Goal: Task Accomplishment & Management: Use online tool/utility

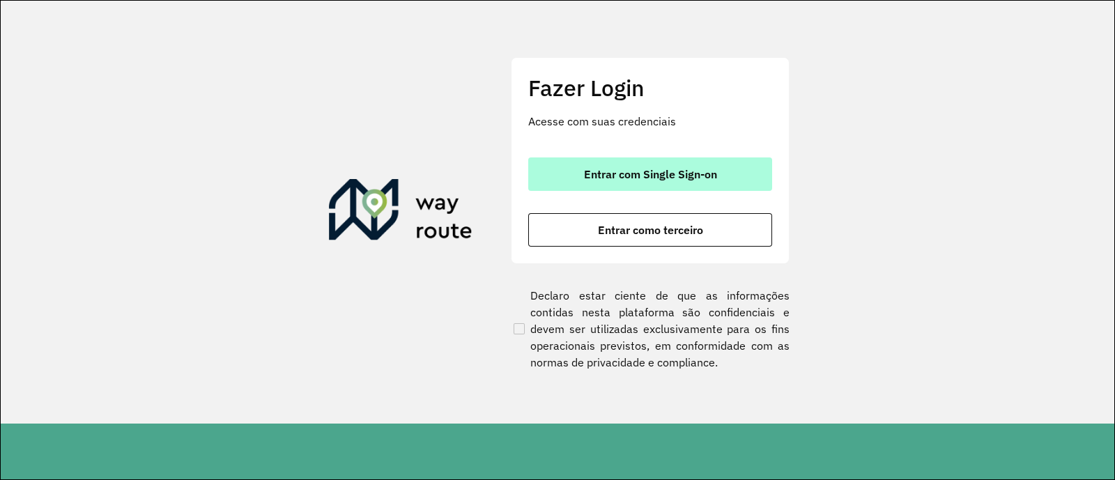
click at [657, 177] on span "Entrar com Single Sign-on" at bounding box center [650, 174] width 133 height 11
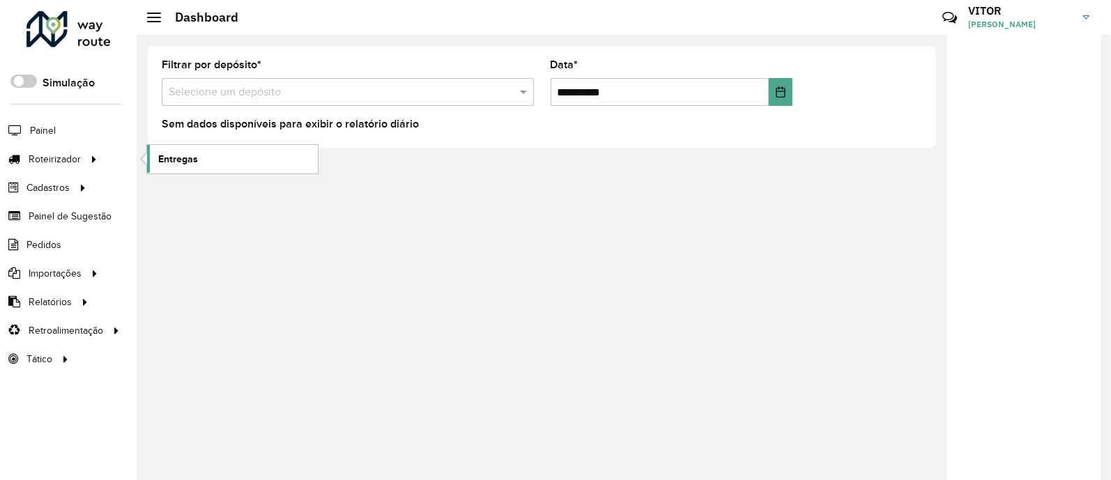
click at [164, 158] on span "Entregas" at bounding box center [178, 159] width 40 height 15
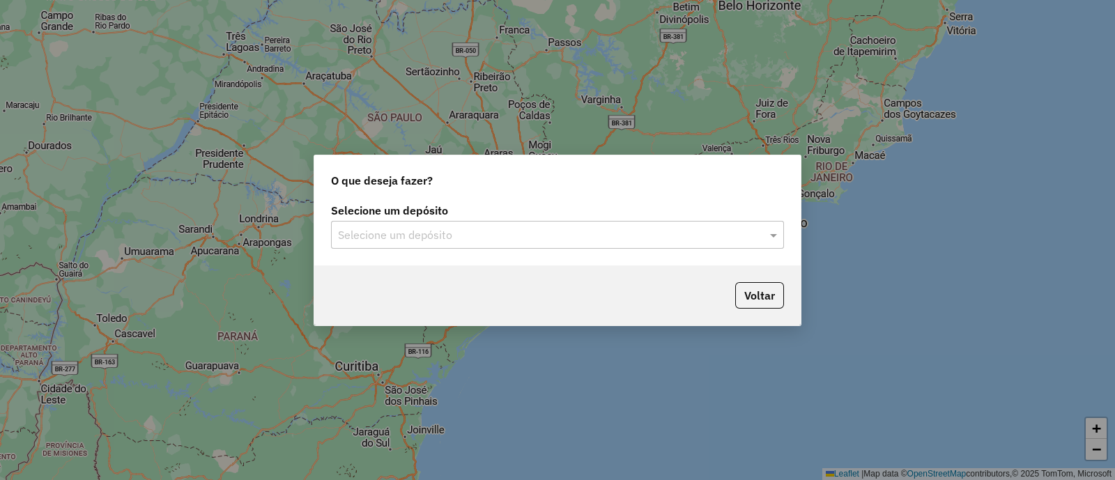
click at [510, 236] on input "text" at bounding box center [543, 235] width 411 height 17
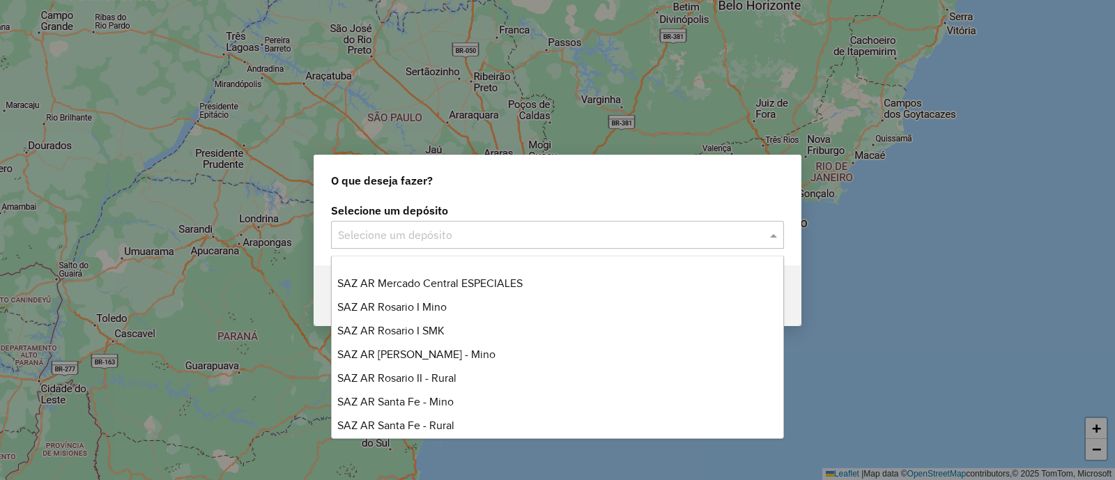
scroll to position [174, 0]
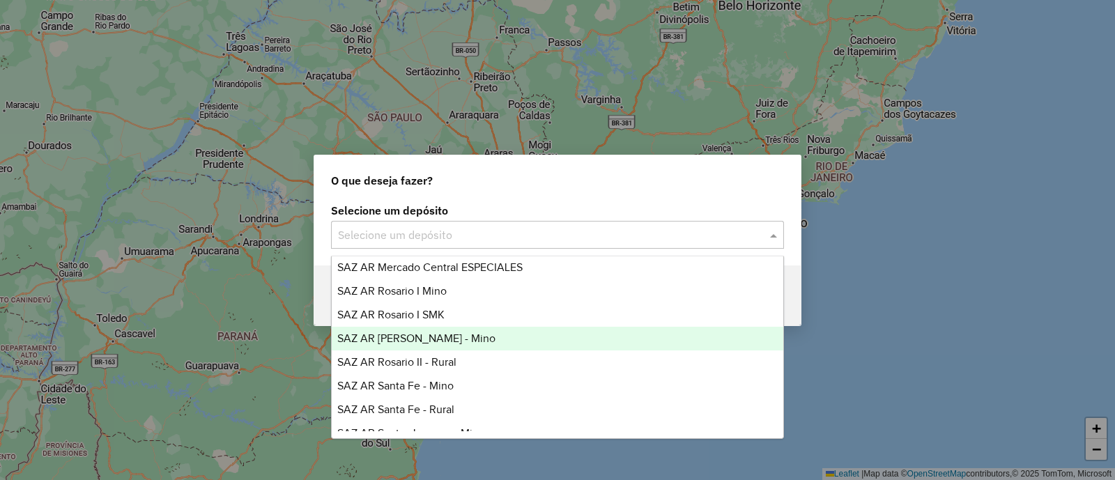
click at [490, 338] on div "SAZ AR [PERSON_NAME] - Mino" at bounding box center [558, 339] width 452 height 24
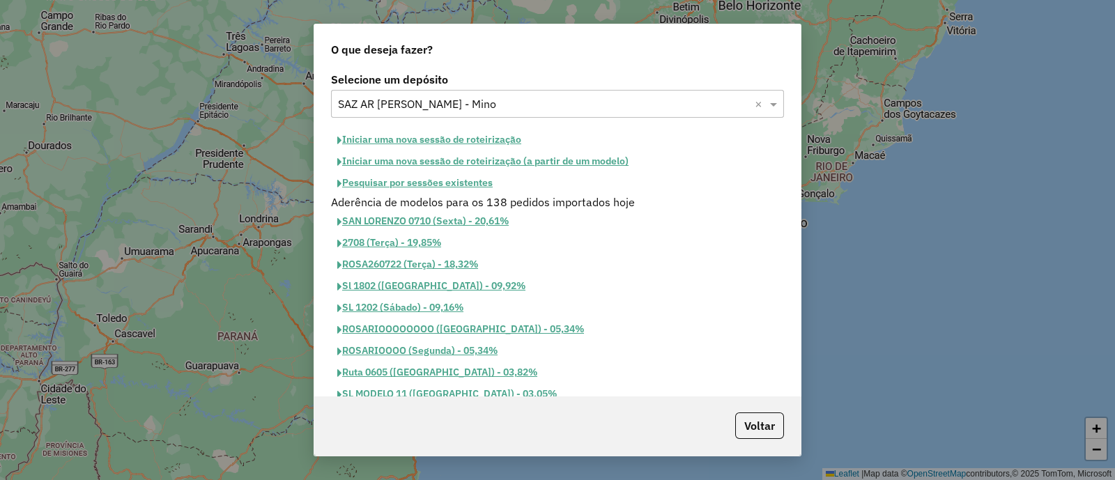
click at [426, 142] on button "Iniciar uma nova sessão de roteirização" at bounding box center [429, 140] width 197 height 22
select select "*"
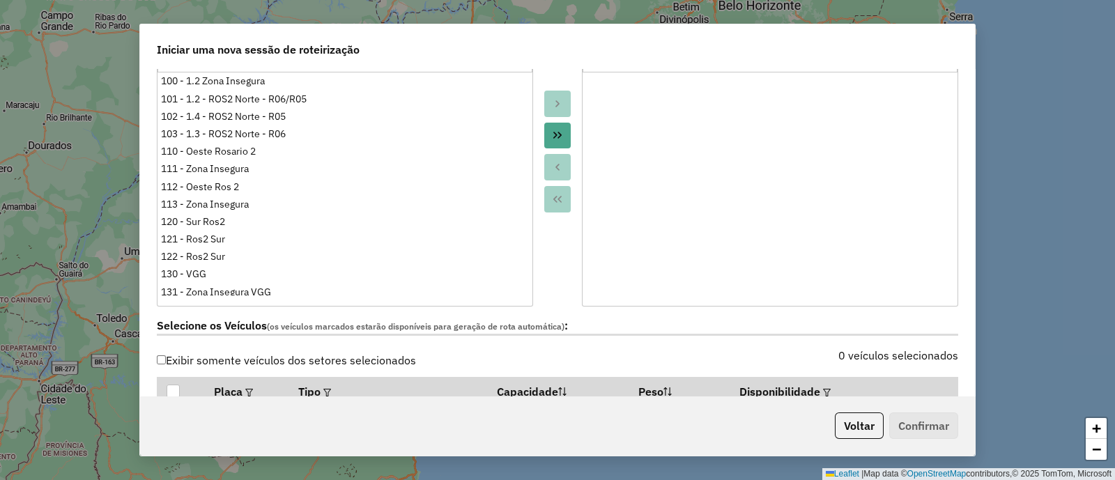
scroll to position [436, 0]
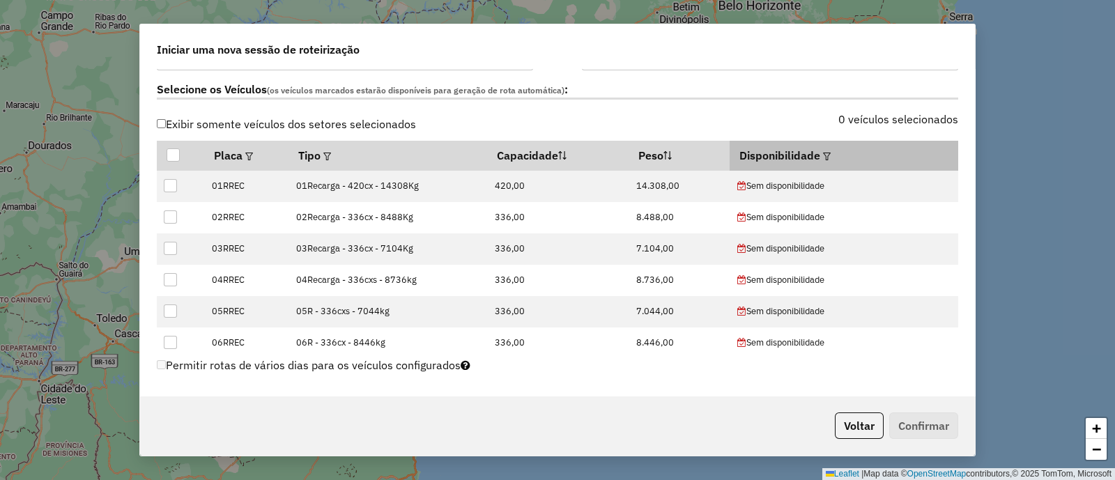
click at [824, 153] on em at bounding box center [827, 157] width 8 height 8
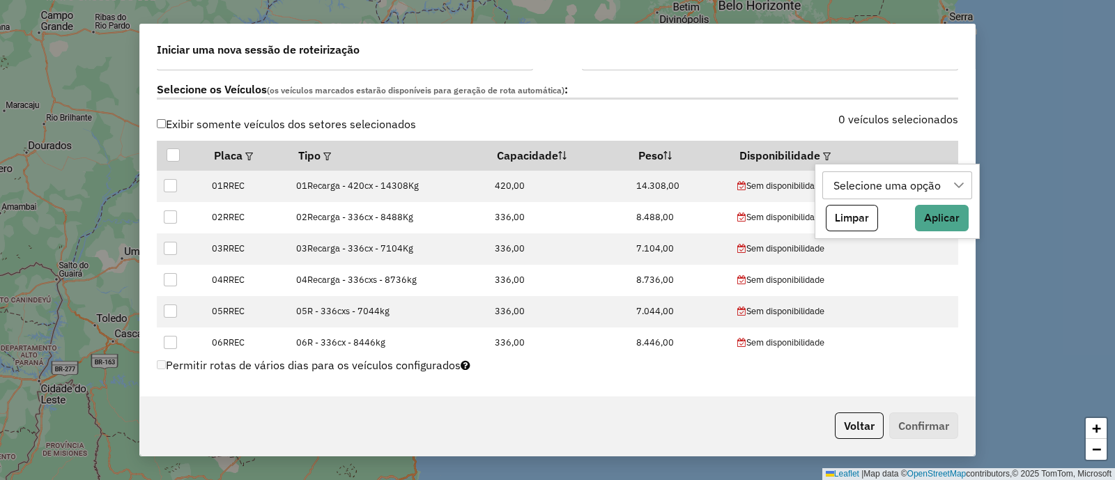
click at [877, 190] on div "Selecione uma opção" at bounding box center [887, 185] width 117 height 26
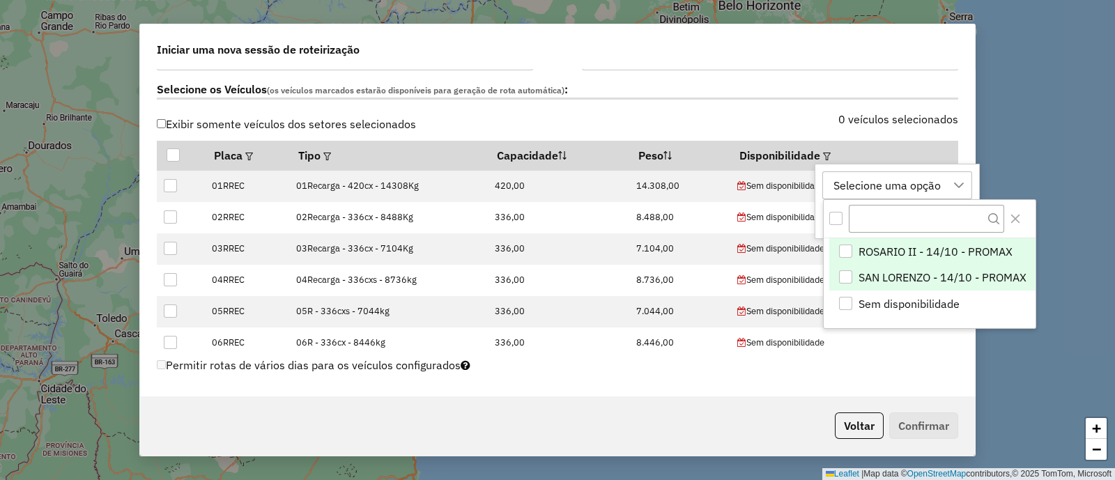
click at [920, 273] on span "SAN LORENZO - 14/10 - PROMAX" at bounding box center [942, 277] width 168 height 17
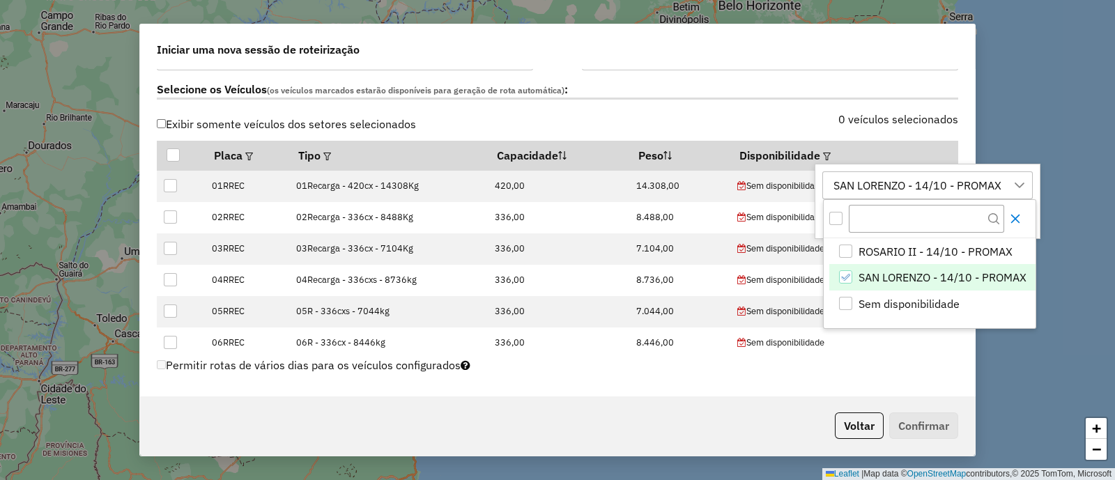
click at [1014, 217] on icon "Close" at bounding box center [1014, 219] width 9 height 9
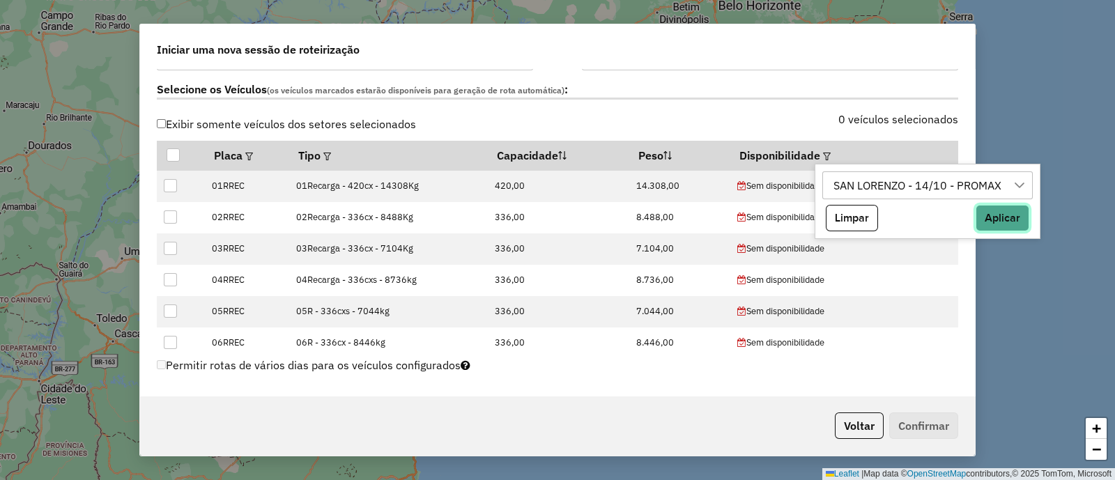
click at [1001, 215] on button "Aplicar" at bounding box center [1003, 218] width 54 height 26
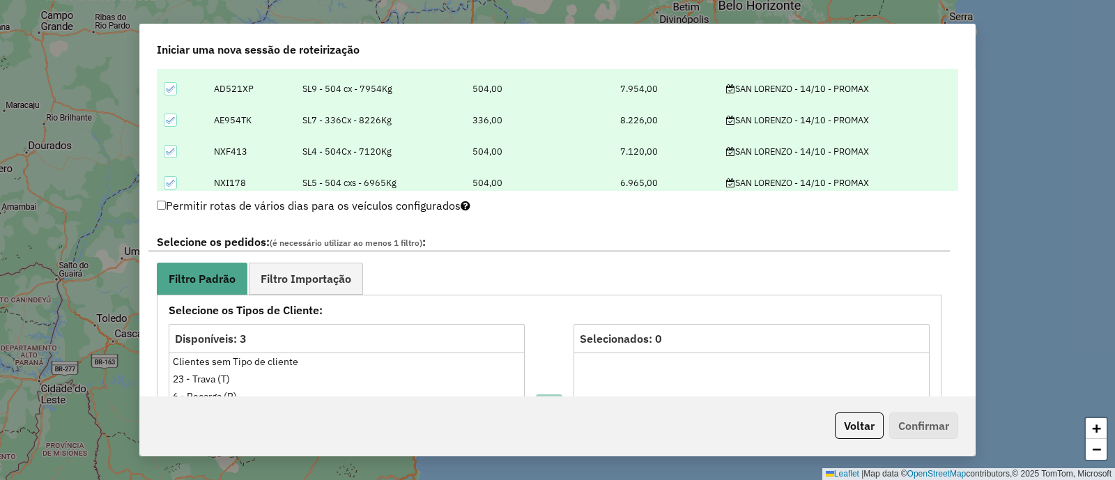
scroll to position [696, 0]
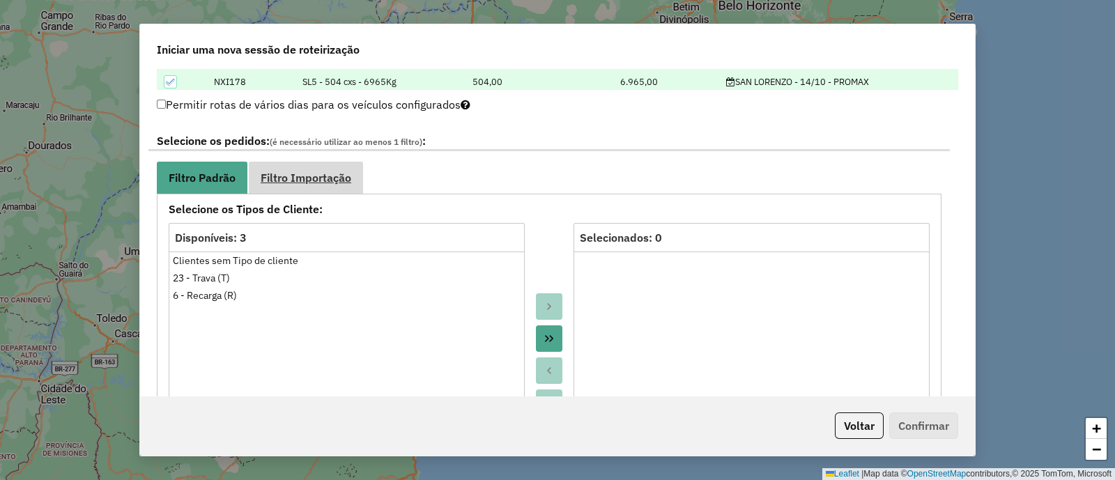
click at [311, 172] on span "Filtro Importação" at bounding box center [306, 177] width 91 height 11
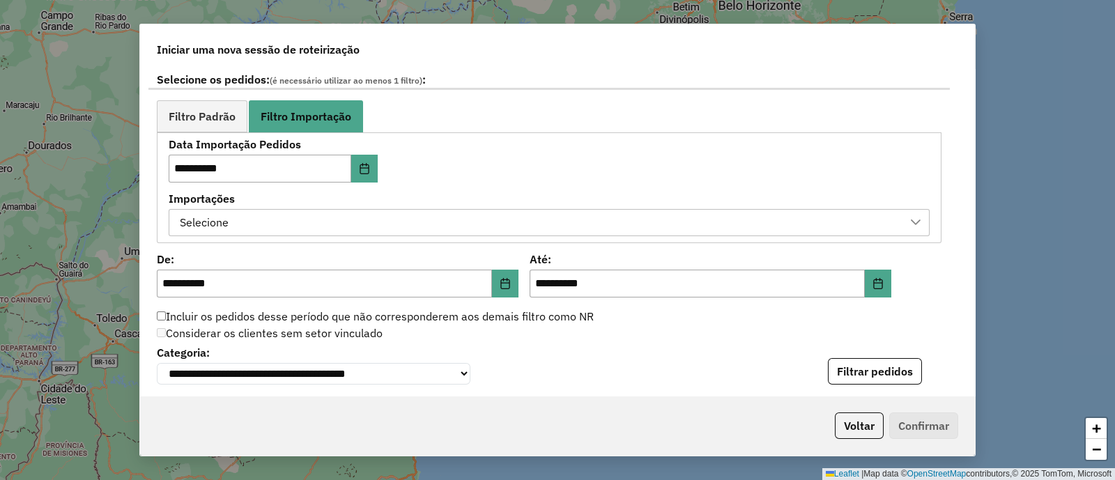
scroll to position [784, 0]
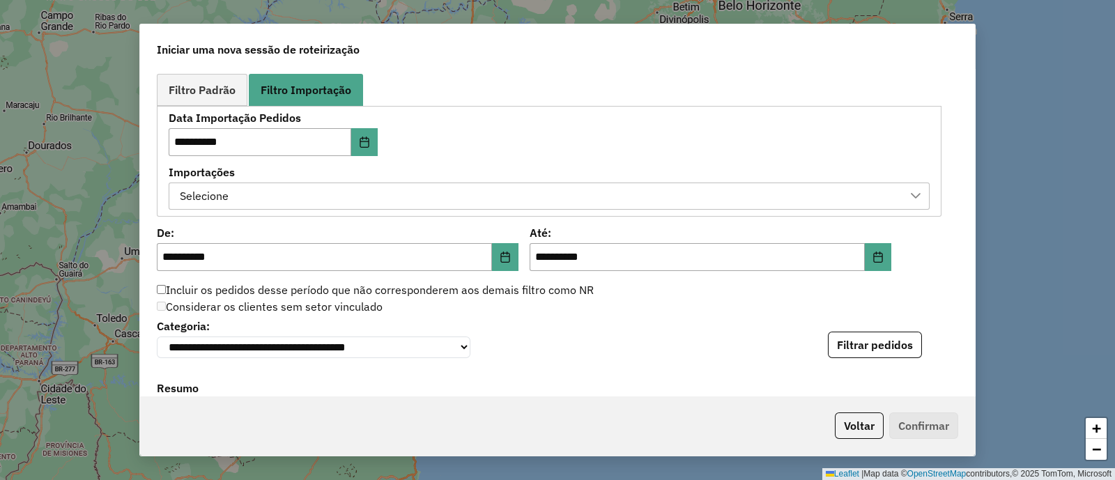
click at [477, 189] on div "Selecione" at bounding box center [538, 196] width 727 height 26
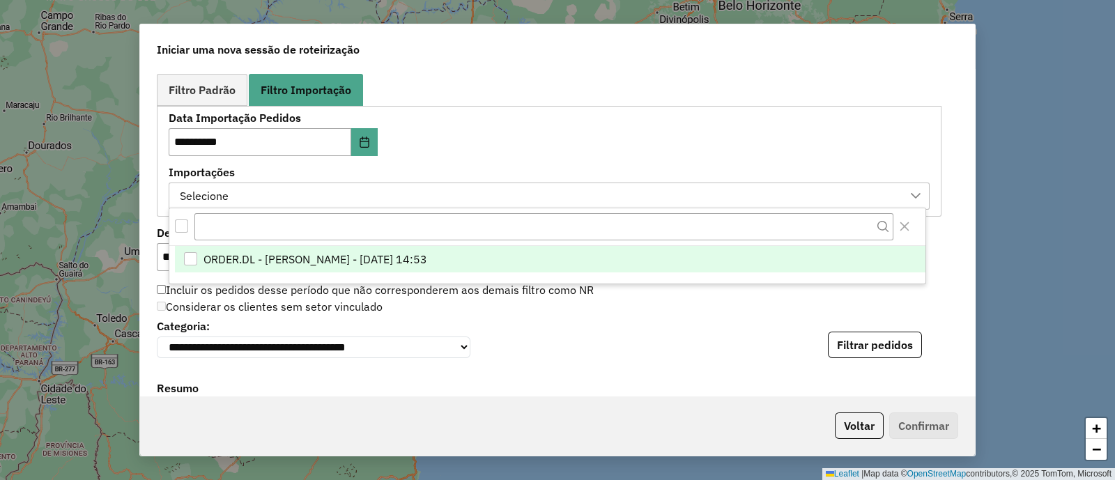
click at [427, 253] on span "ORDER.DL - [PERSON_NAME] - [DATE] 14:53" at bounding box center [315, 259] width 224 height 17
click at [505, 158] on div "**********" at bounding box center [549, 161] width 761 height 97
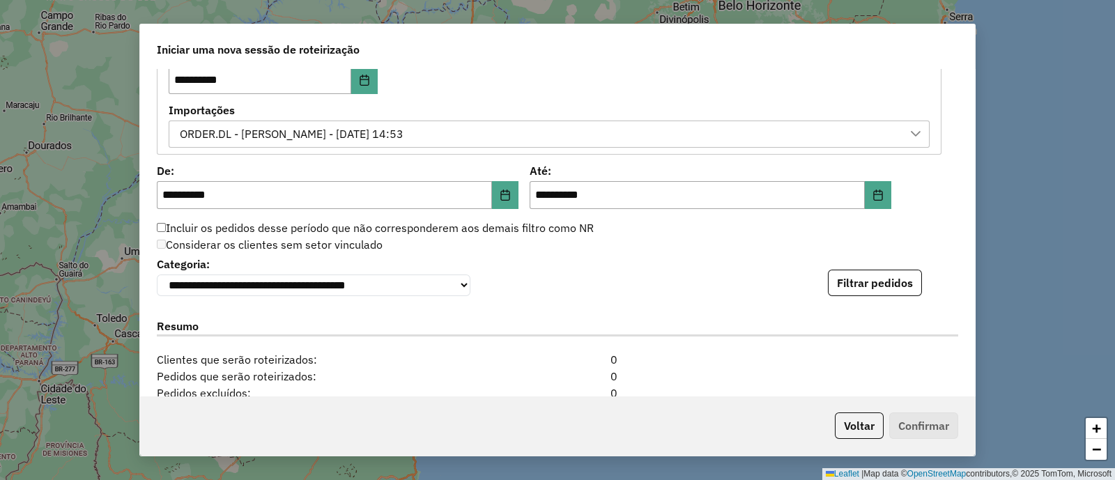
scroll to position [871, 0]
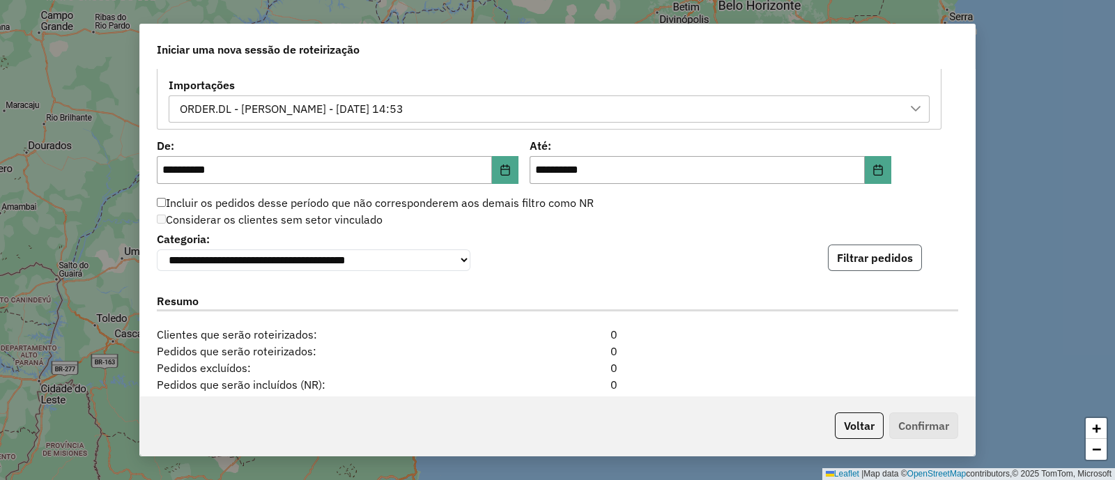
click at [883, 258] on button "Filtrar pedidos" at bounding box center [875, 258] width 94 height 26
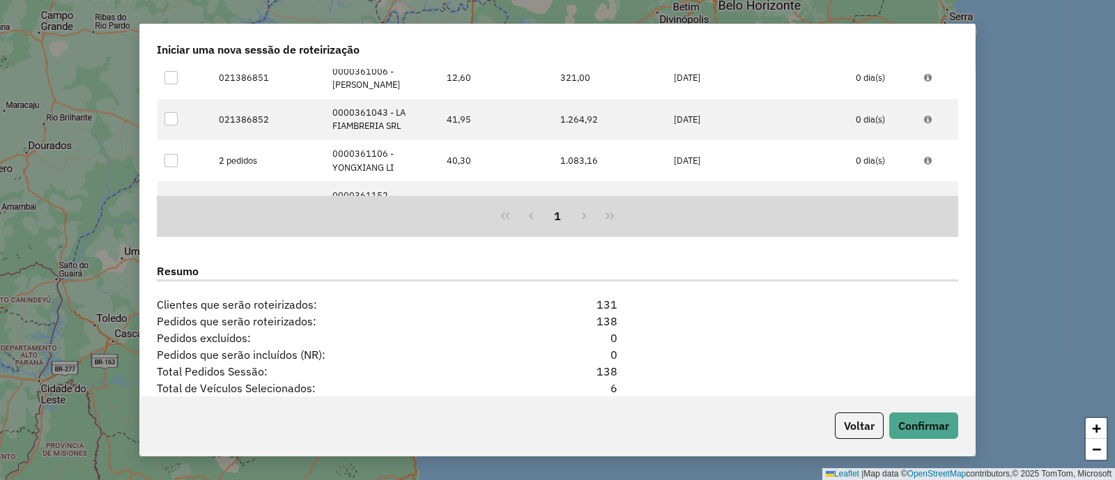
scroll to position [1320, 0]
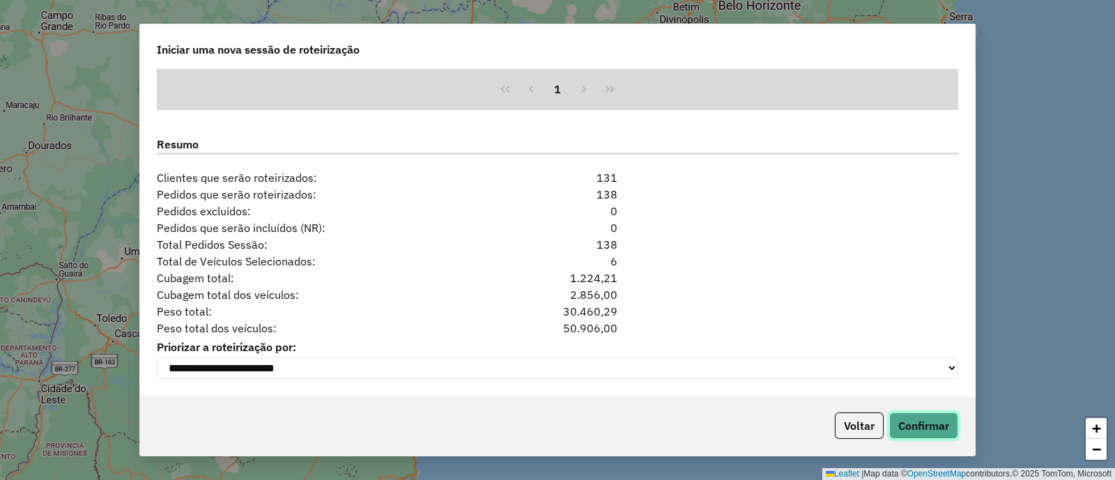
click at [923, 432] on button "Confirmar" at bounding box center [923, 426] width 69 height 26
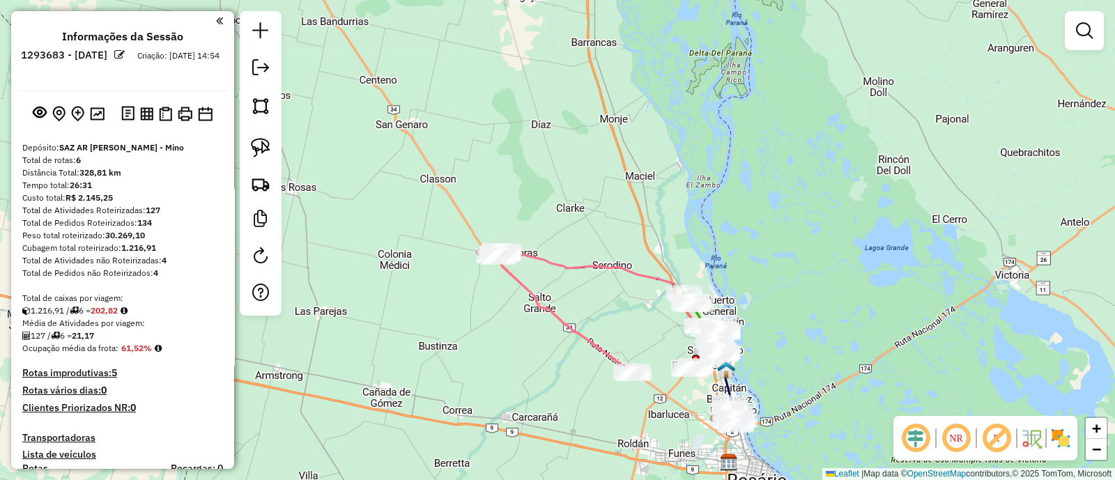
drag, startPoint x: 378, startPoint y: 116, endPoint x: 549, endPoint y: 339, distance: 280.8
click at [549, 339] on div "Janela de atendimento Grade de atendimento Capacidade Transportadoras Veículos …" at bounding box center [557, 240] width 1115 height 480
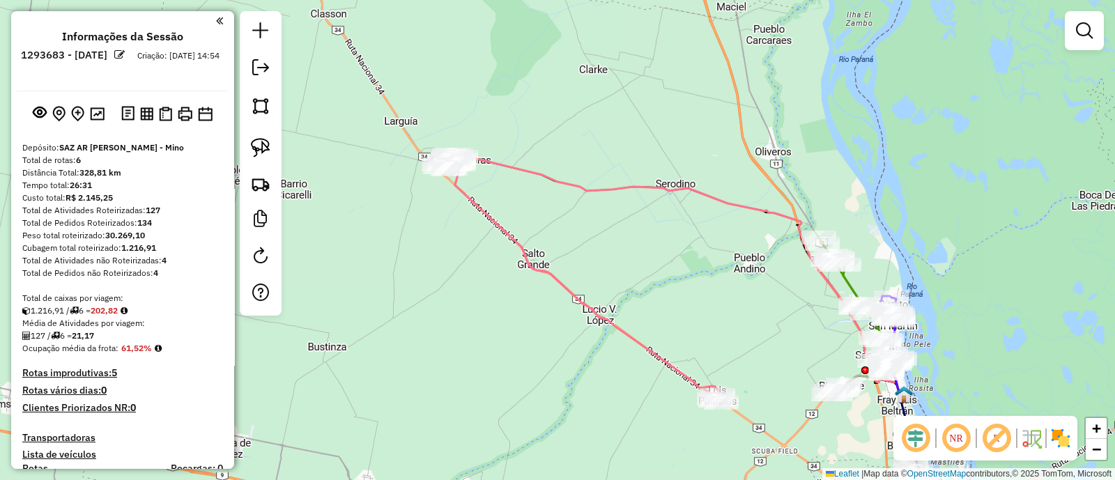
click at [568, 283] on icon at bounding box center [580, 278] width 282 height 249
select select "**********"
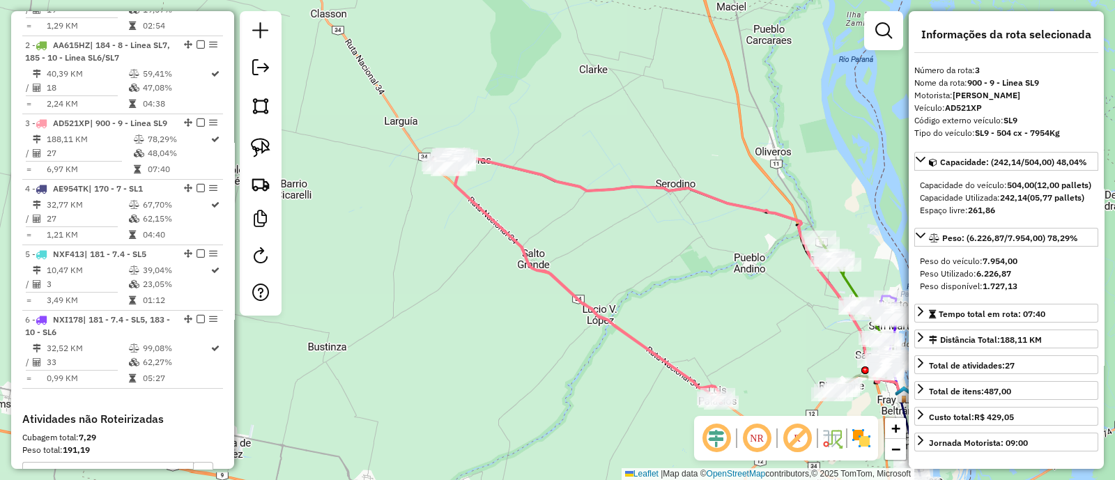
scroll to position [679, 0]
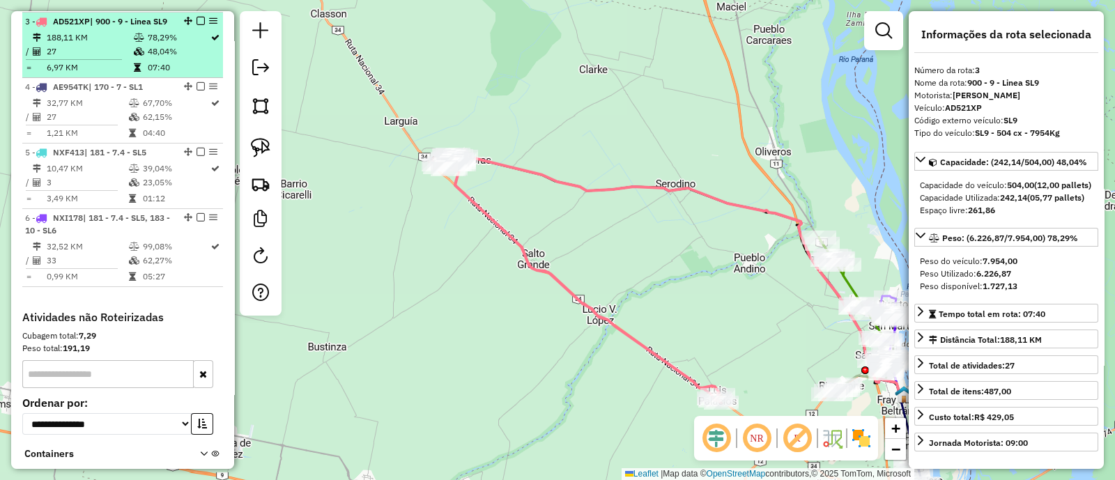
click at [198, 19] on em at bounding box center [201, 21] width 8 height 8
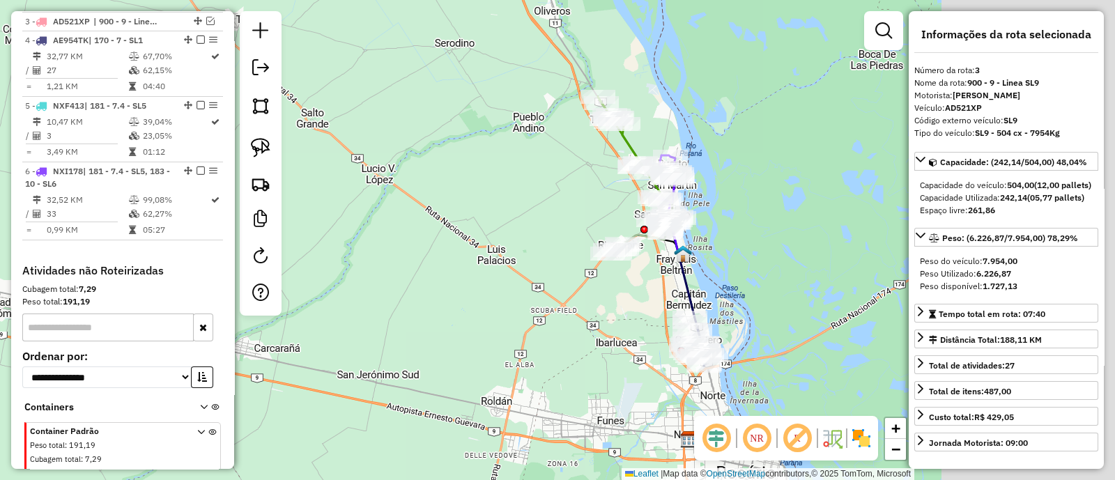
drag, startPoint x: 527, startPoint y: 153, endPoint x: 441, endPoint y: 96, distance: 103.6
click at [441, 96] on div "Janela de atendimento Grade de atendimento Capacidade Transportadoras Veículos …" at bounding box center [557, 240] width 1115 height 480
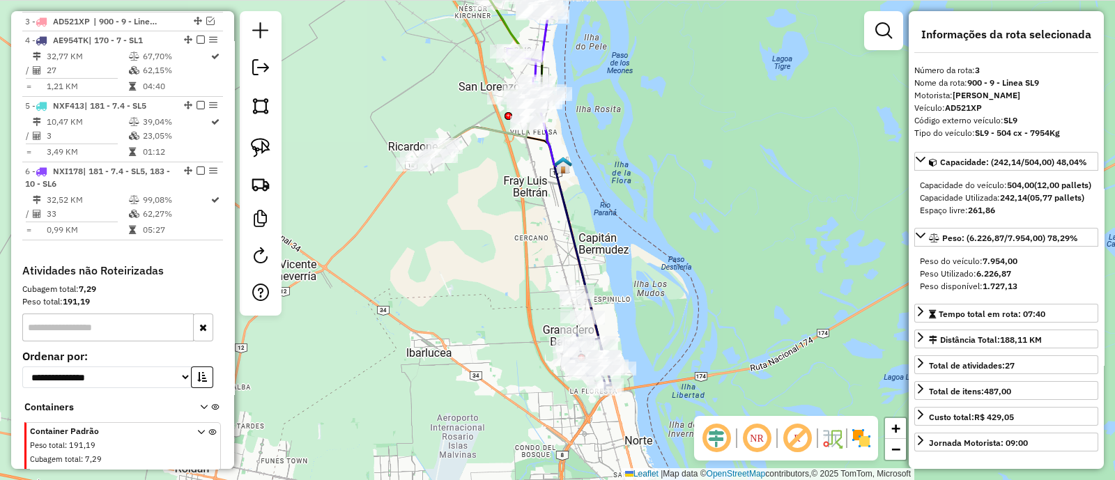
click at [864, 440] on img at bounding box center [861, 438] width 22 height 22
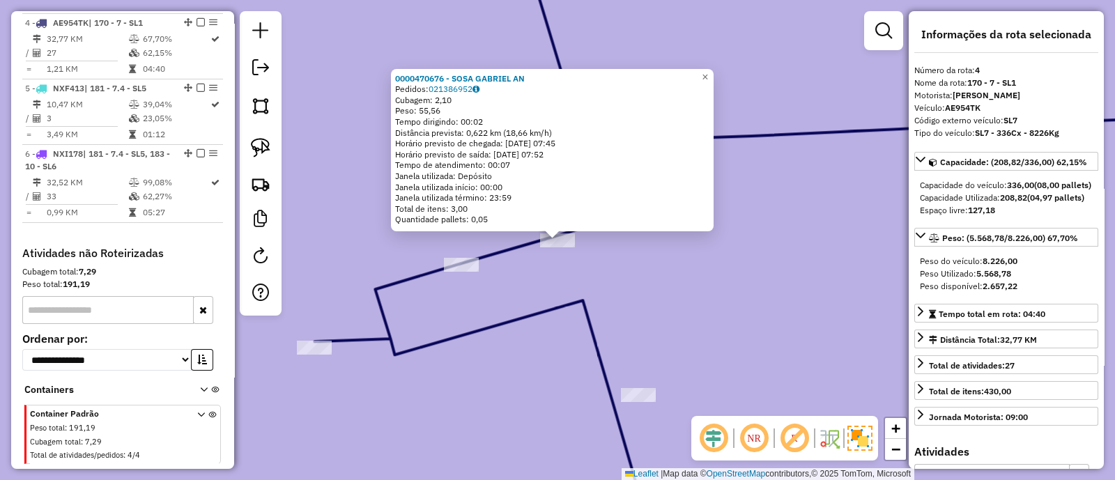
scroll to position [697, 0]
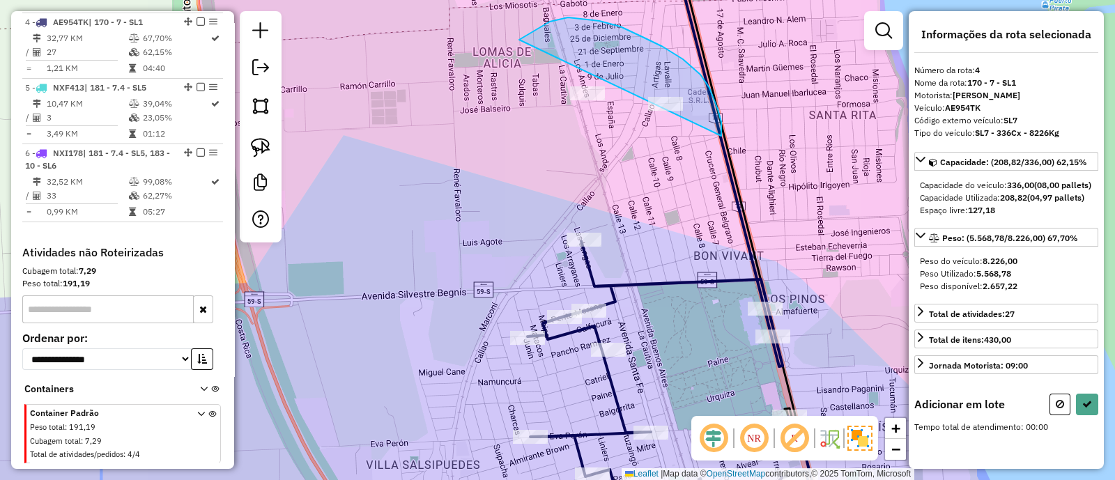
drag, startPoint x: 721, startPoint y: 130, endPoint x: 437, endPoint y: 174, distance: 287.7
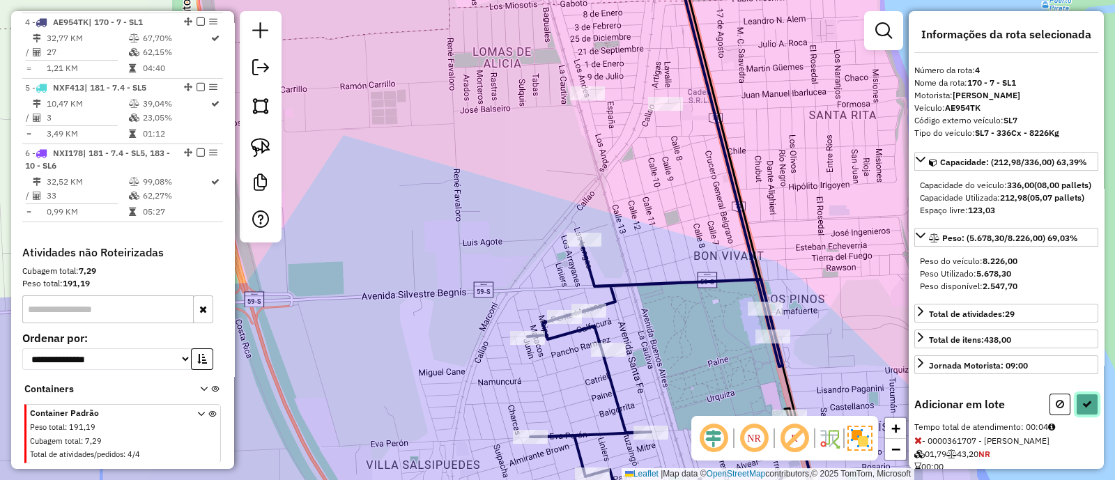
click at [1086, 415] on button at bounding box center [1087, 405] width 22 height 22
select select "**********"
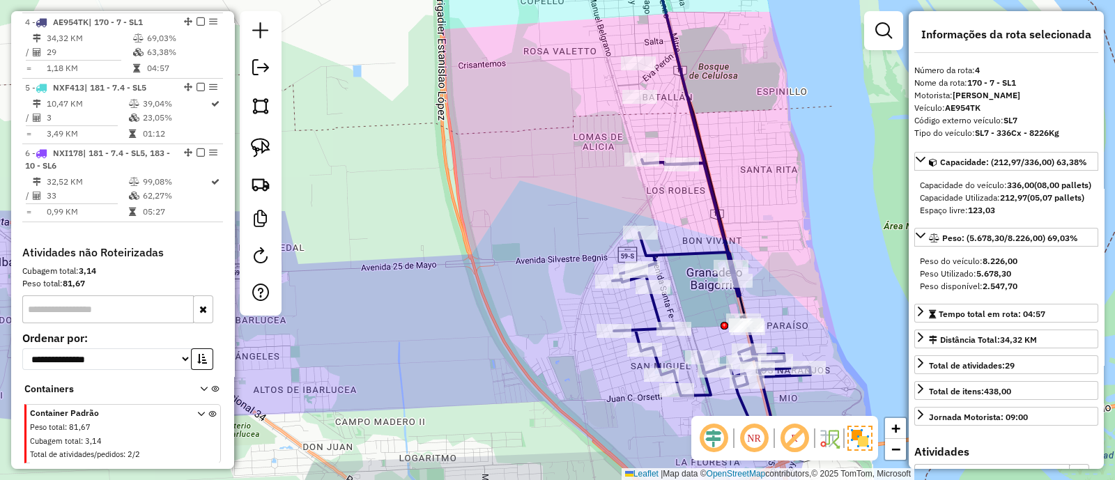
click at [716, 216] on icon at bounding box center [712, 305] width 198 height 290
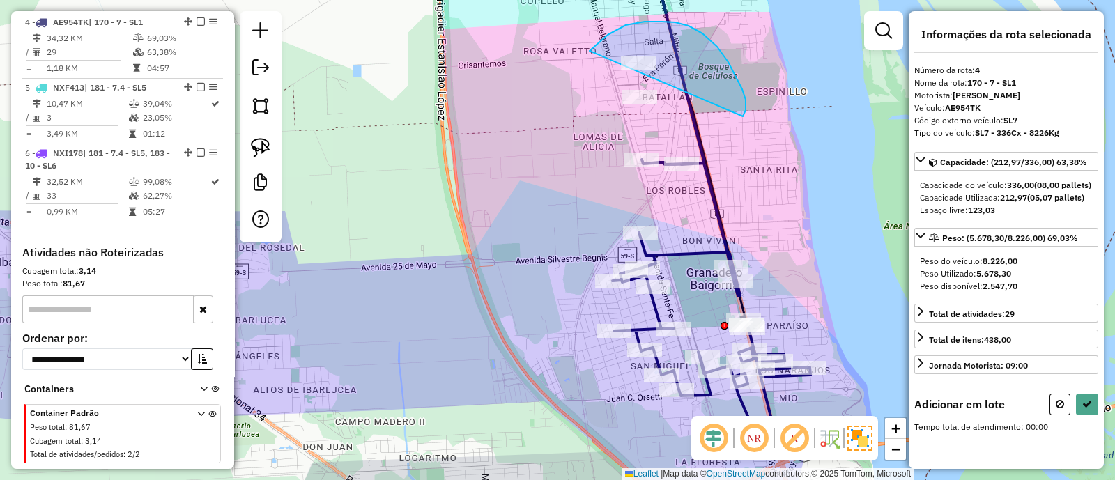
drag, startPoint x: 746, startPoint y: 110, endPoint x: 554, endPoint y: 144, distance: 194.6
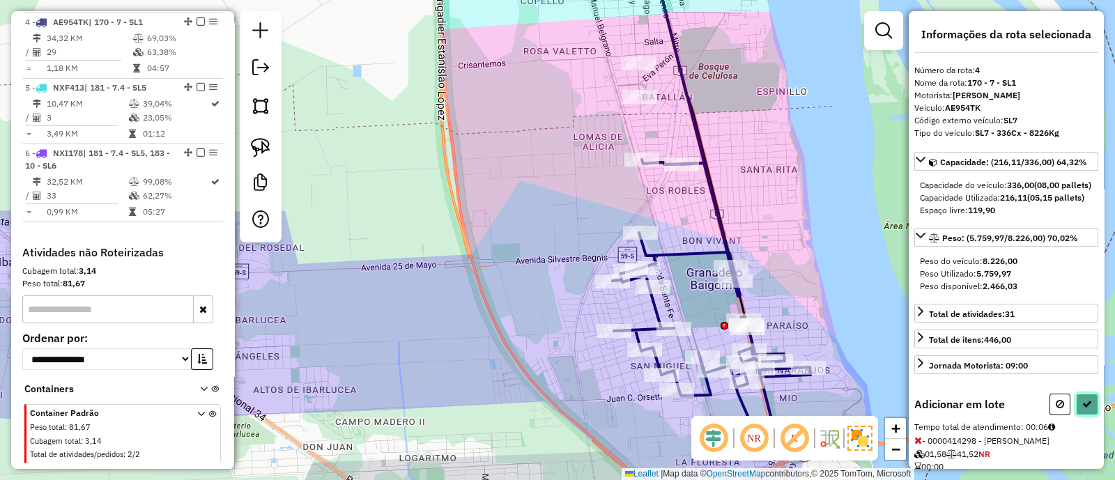
click at [1082, 409] on icon at bounding box center [1087, 404] width 10 height 10
select select "**********"
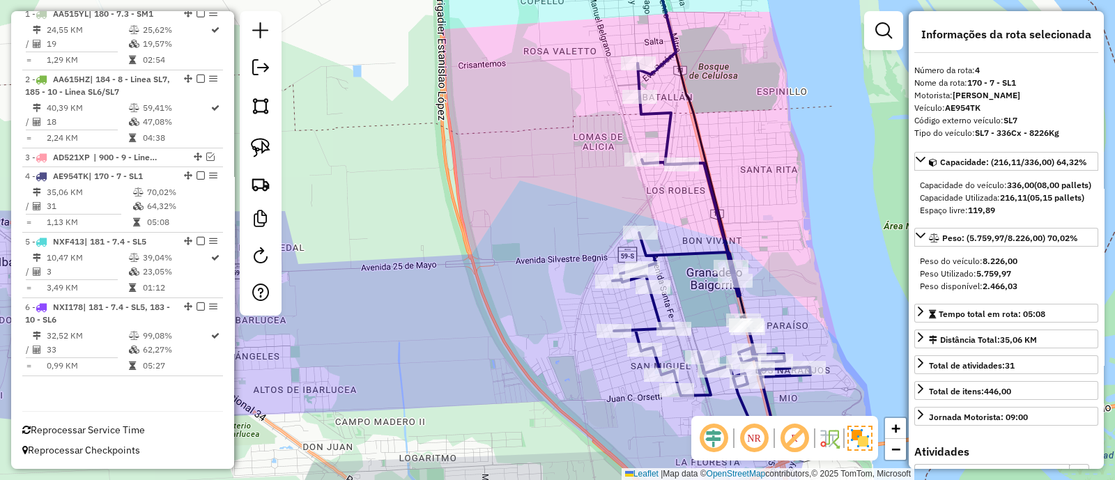
scroll to position [540, 0]
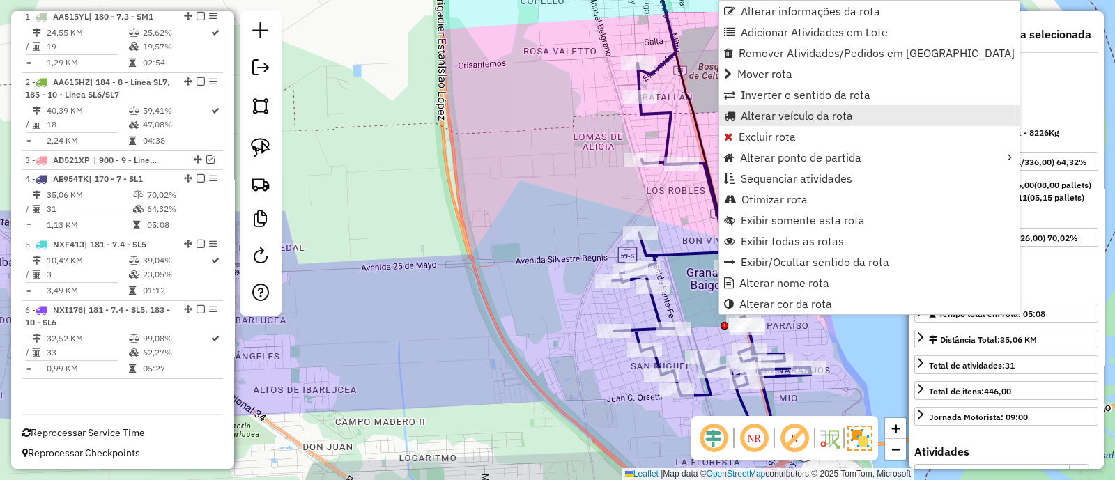
click at [754, 121] on span "Alterar veículo da rota" at bounding box center [797, 115] width 112 height 11
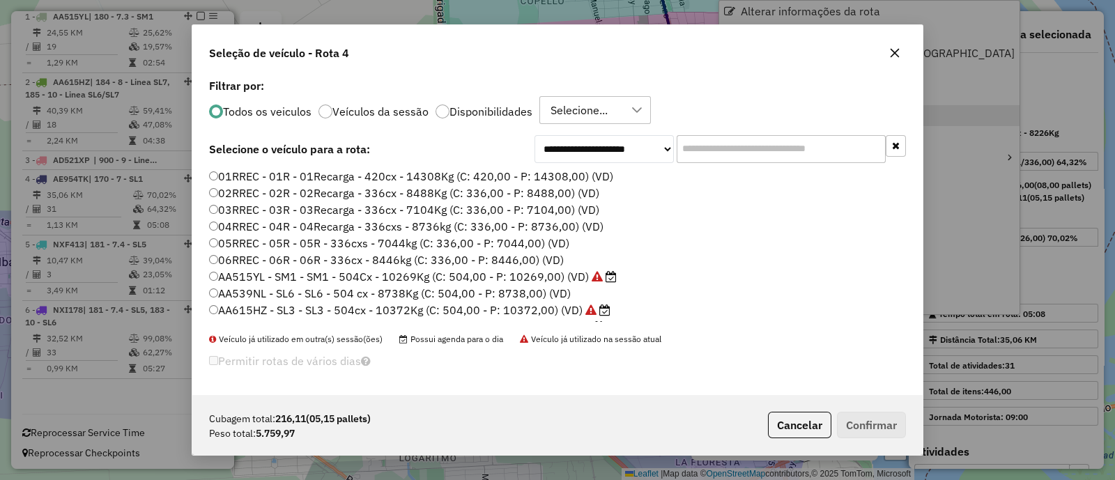
scroll to position [7, 4]
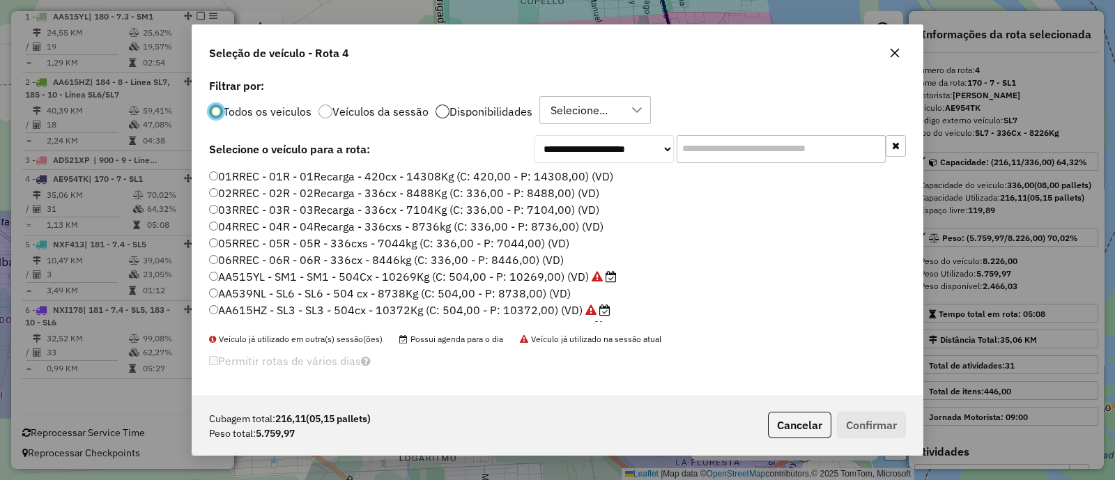
click at [443, 115] on div at bounding box center [443, 112] width 14 height 14
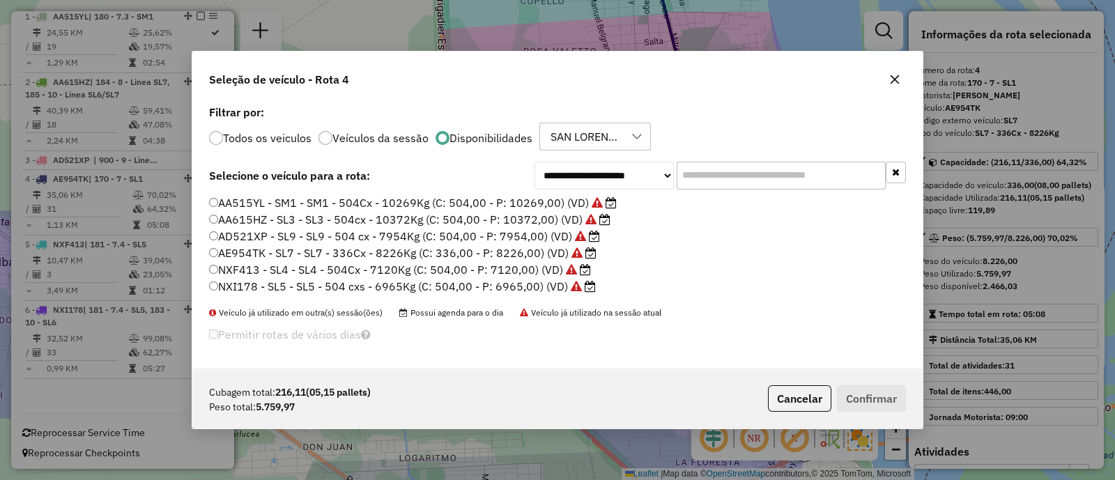
click at [413, 217] on label "AA615HZ - SL3 - SL3 - 504cx - 10372Kg (C: 504,00 - P: 10372,00) (VD)" at bounding box center [409, 219] width 401 height 17
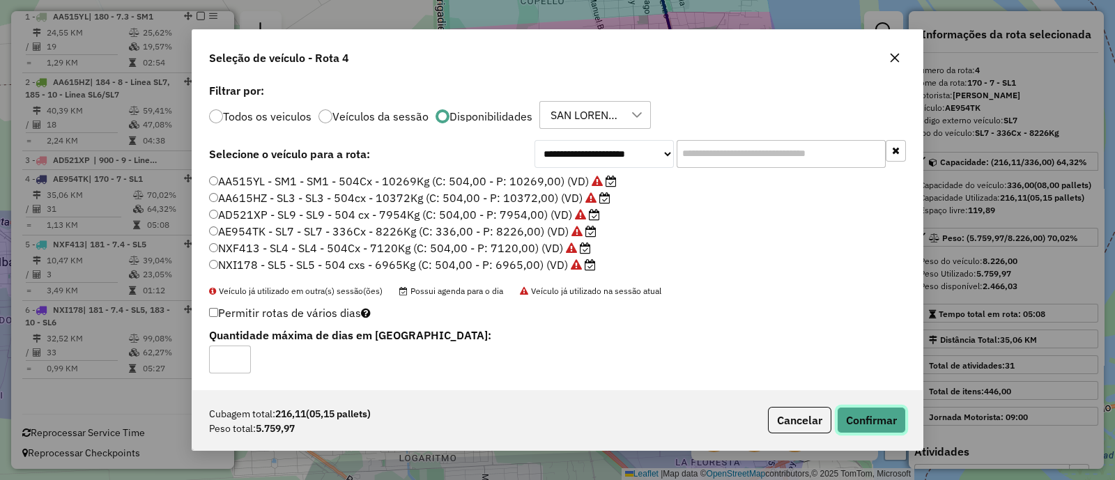
click at [895, 414] on button "Confirmar" at bounding box center [871, 420] width 69 height 26
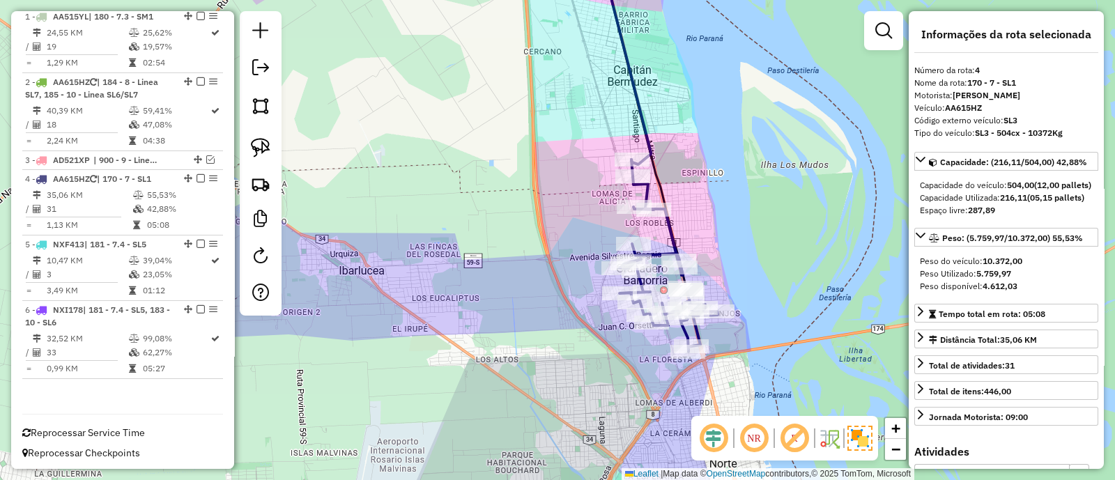
click at [665, 226] on icon at bounding box center [668, 256] width 99 height 192
click at [673, 229] on icon at bounding box center [668, 256] width 99 height 192
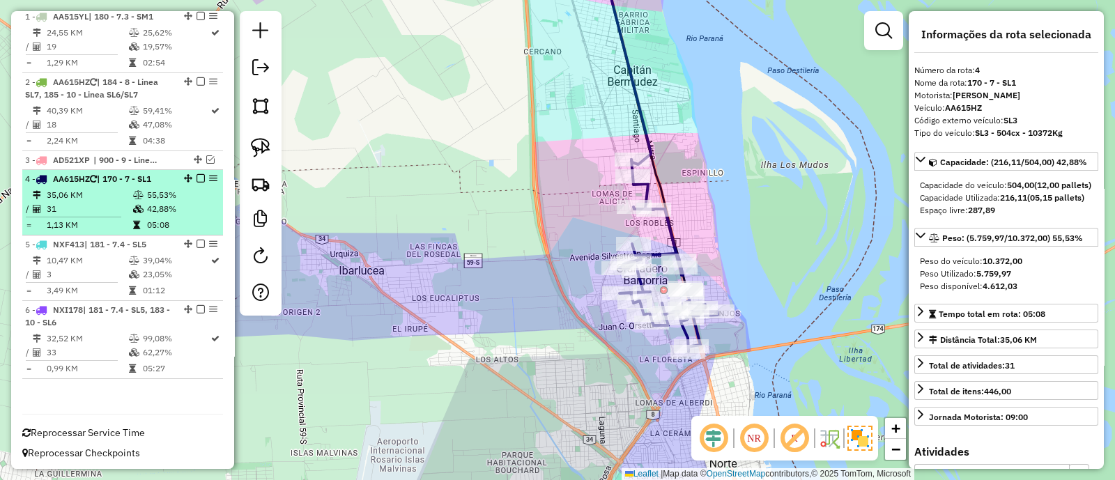
click at [197, 176] on em at bounding box center [201, 178] width 8 height 8
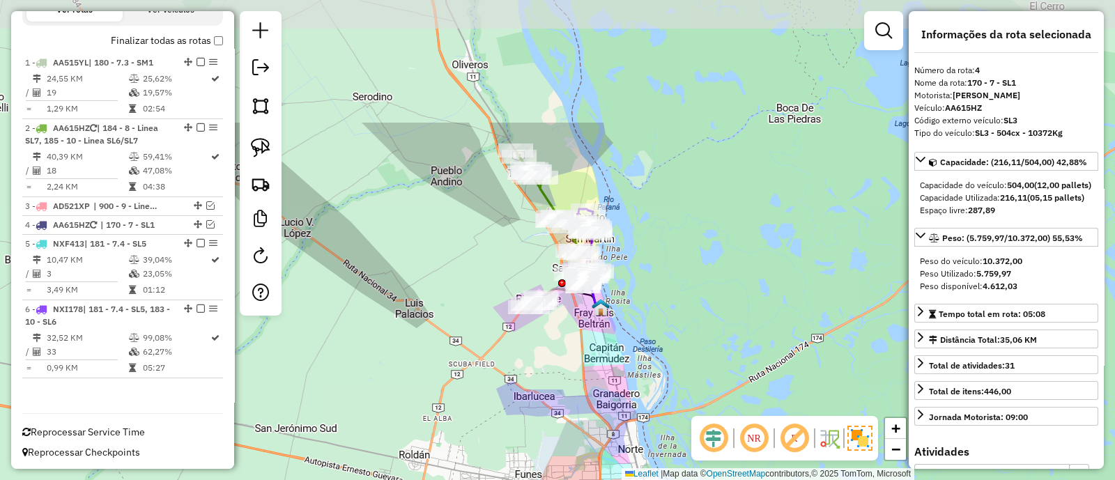
drag, startPoint x: 592, startPoint y: 215, endPoint x: 599, endPoint y: 386, distance: 171.5
click at [599, 386] on div "Janela de atendimento Grade de atendimento Capacidade Transportadoras Veículos …" at bounding box center [557, 240] width 1115 height 480
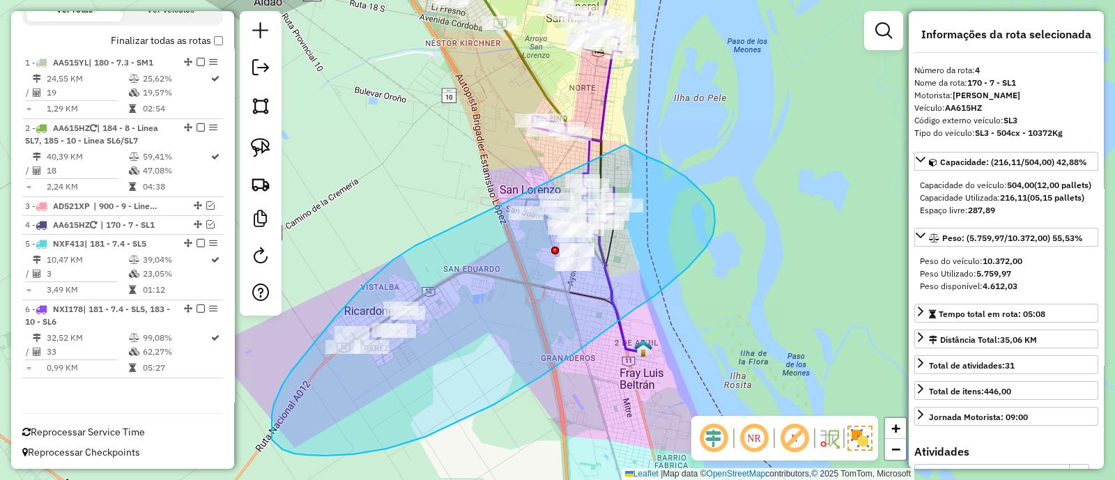
drag, startPoint x: 351, startPoint y: 300, endPoint x: 623, endPoint y: 145, distance: 313.7
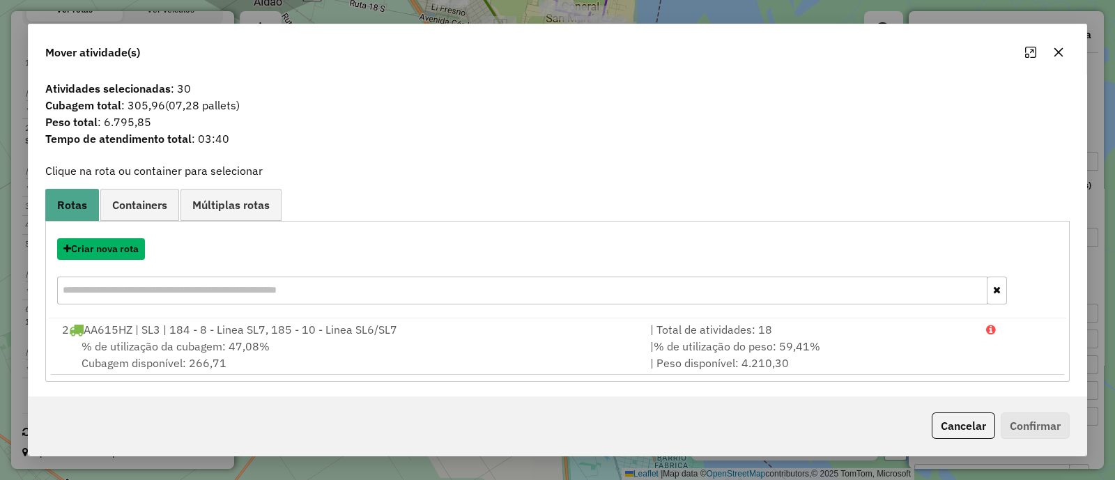
click at [128, 252] on button "Criar nova rota" at bounding box center [101, 249] width 88 height 22
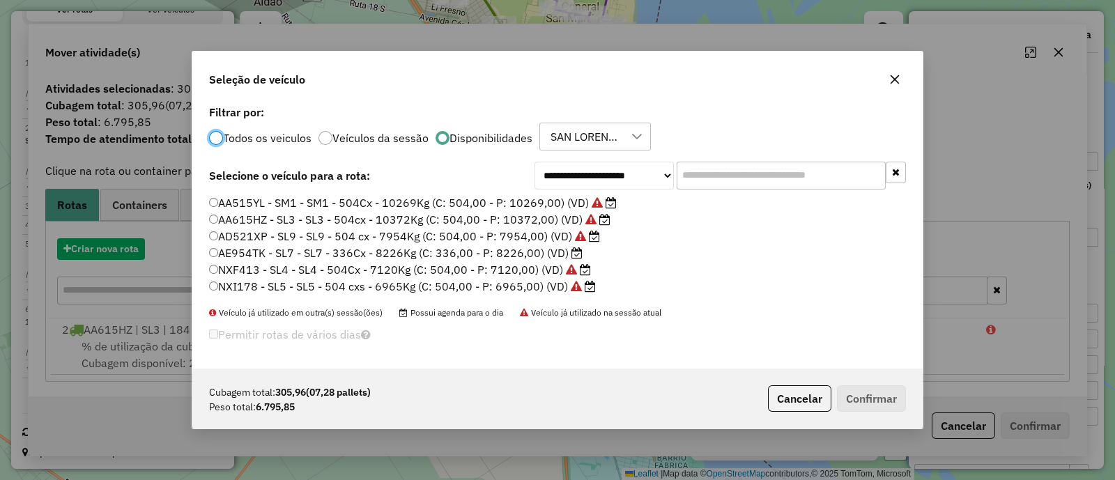
scroll to position [7, 4]
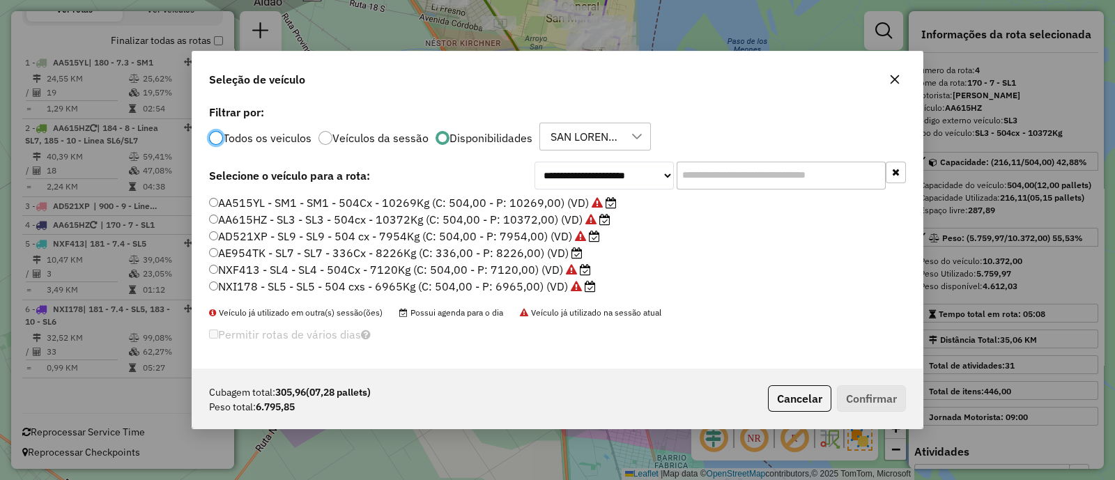
click at [499, 286] on label "NXI178 - SL5 - SL5 - 504 cxs - 6965Kg (C: 504,00 - P: 6965,00) (VD)" at bounding box center [402, 286] width 387 height 17
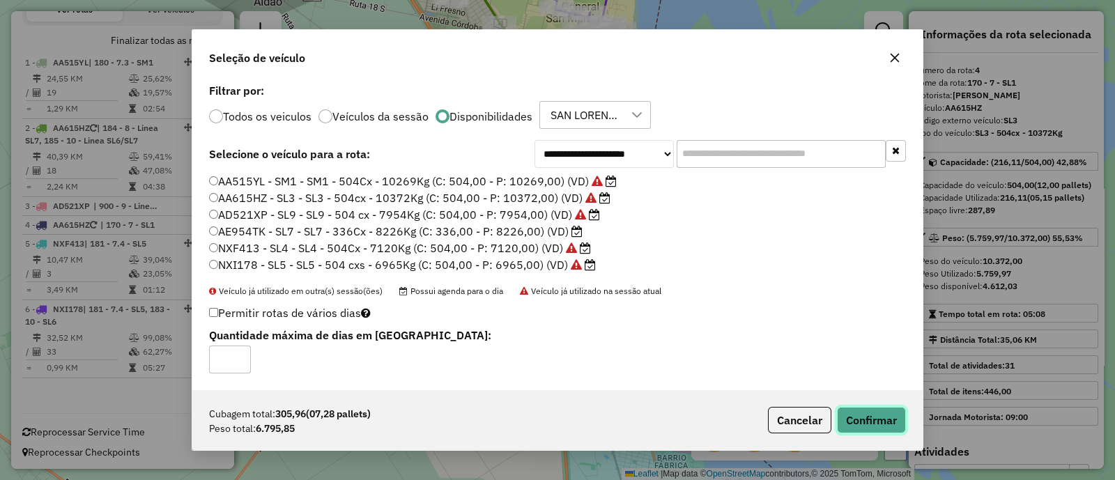
click at [864, 410] on button "Confirmar" at bounding box center [871, 420] width 69 height 26
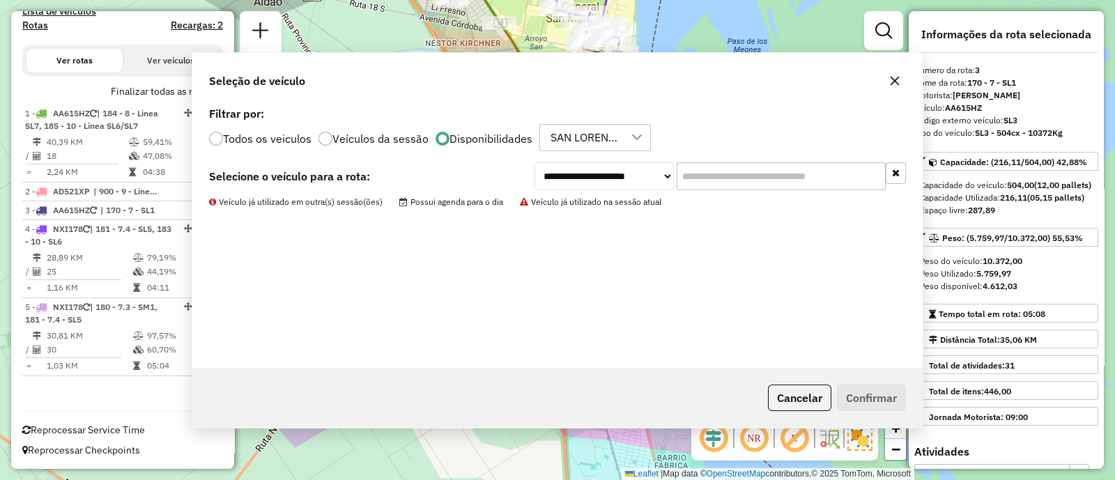
scroll to position [441, 0]
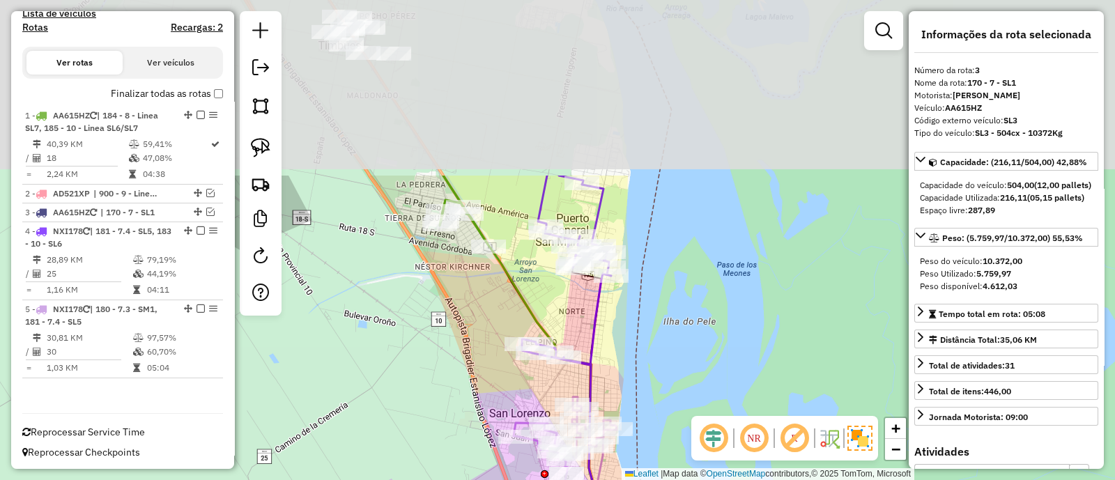
drag, startPoint x: 694, startPoint y: 113, endPoint x: 684, endPoint y: 346, distance: 233.7
click at [684, 346] on div "Janela de atendimento Grade de atendimento Capacidade Transportadoras Veículos …" at bounding box center [557, 240] width 1115 height 480
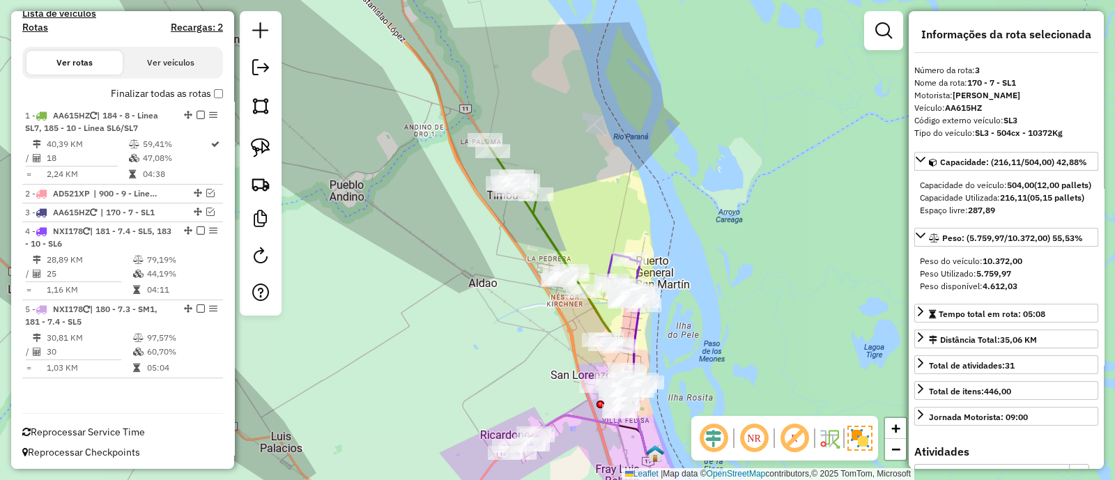
click at [547, 240] on icon at bounding box center [534, 215] width 98 height 151
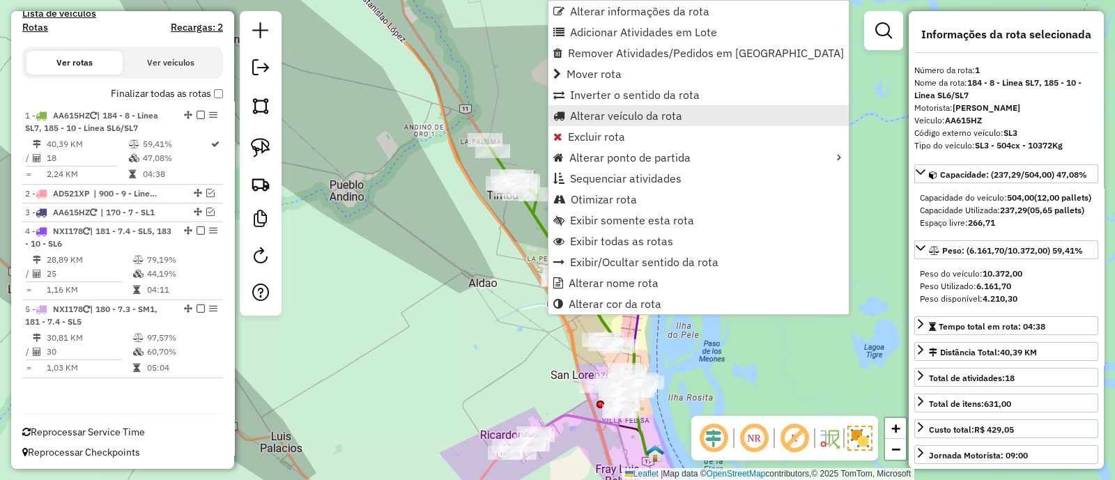
click at [603, 117] on span "Alterar veículo da rota" at bounding box center [626, 115] width 112 height 11
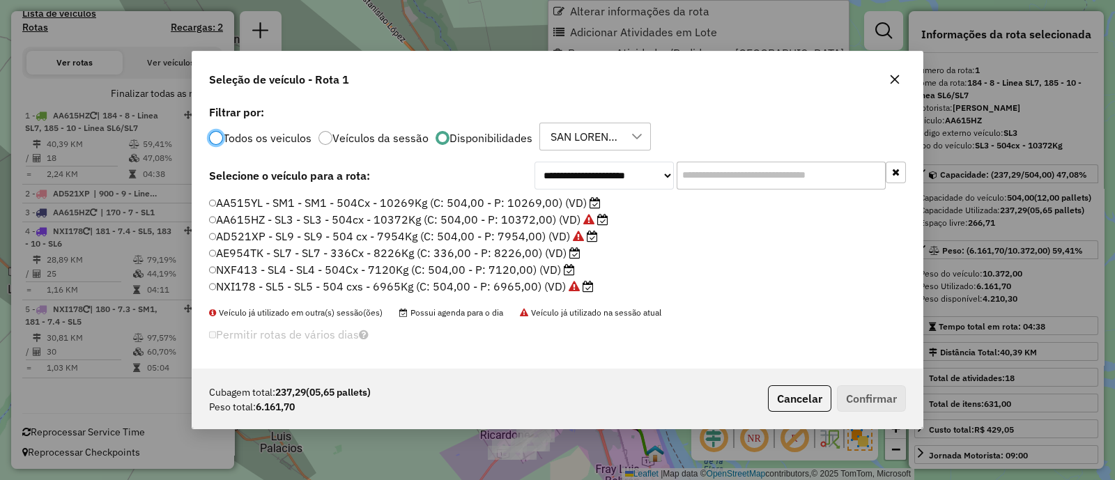
scroll to position [7, 4]
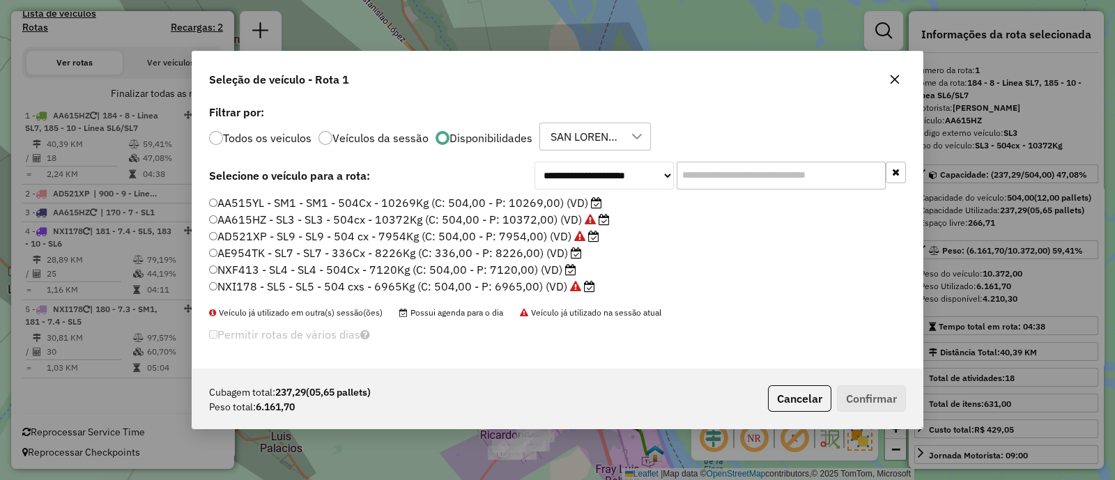
click at [321, 252] on label "AE954TK - SL7 - SL7 - 336Cx - 8226Kg (C: 336,00 - P: 8226,00) (VD)" at bounding box center [395, 253] width 373 height 17
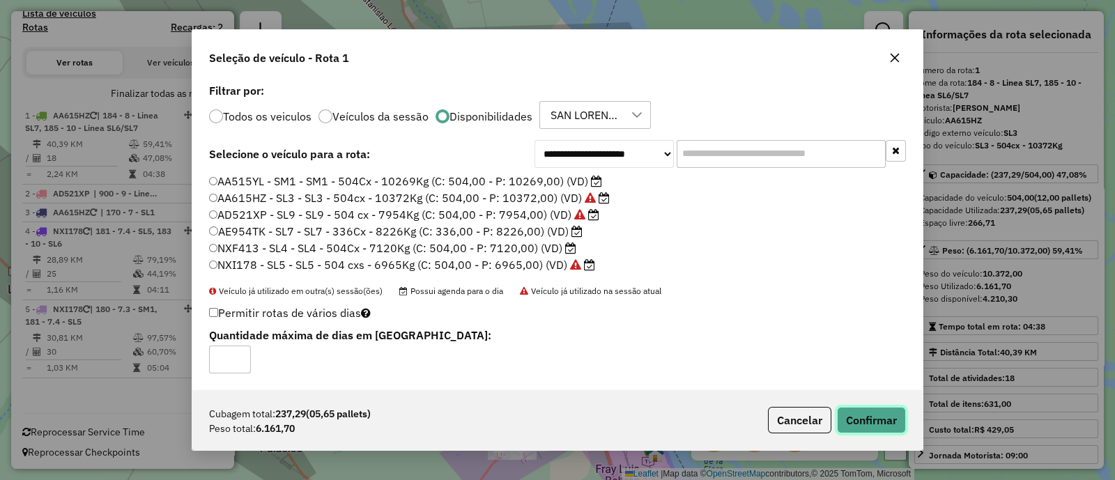
click at [887, 426] on button "Confirmar" at bounding box center [871, 420] width 69 height 26
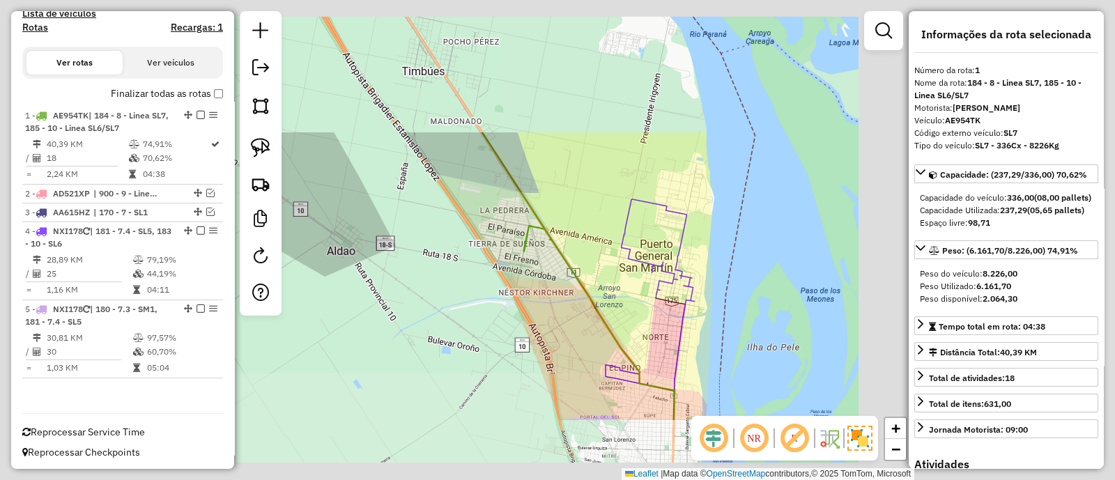
click at [593, 312] on icon at bounding box center [578, 276] width 193 height 288
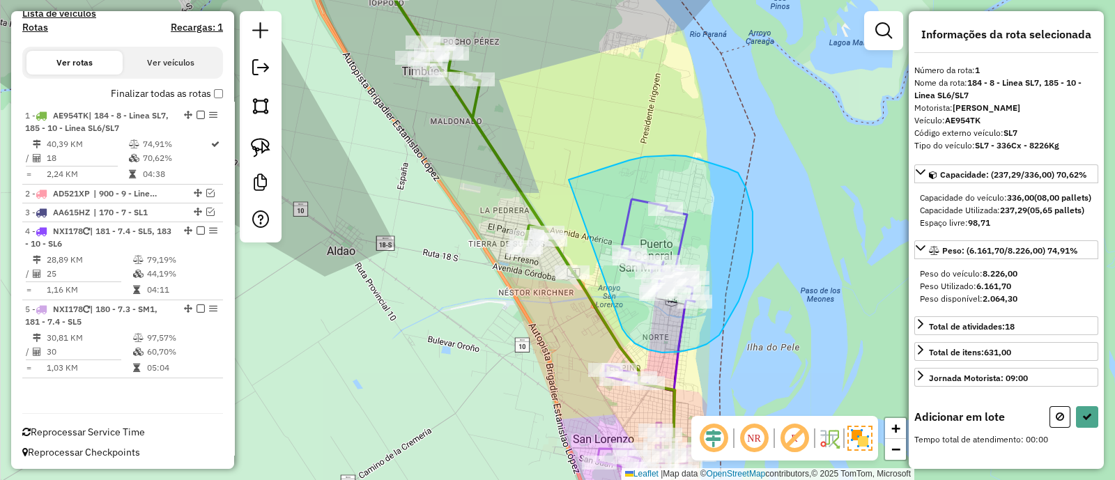
drag, startPoint x: 648, startPoint y: 350, endPoint x: 569, endPoint y: 180, distance: 187.7
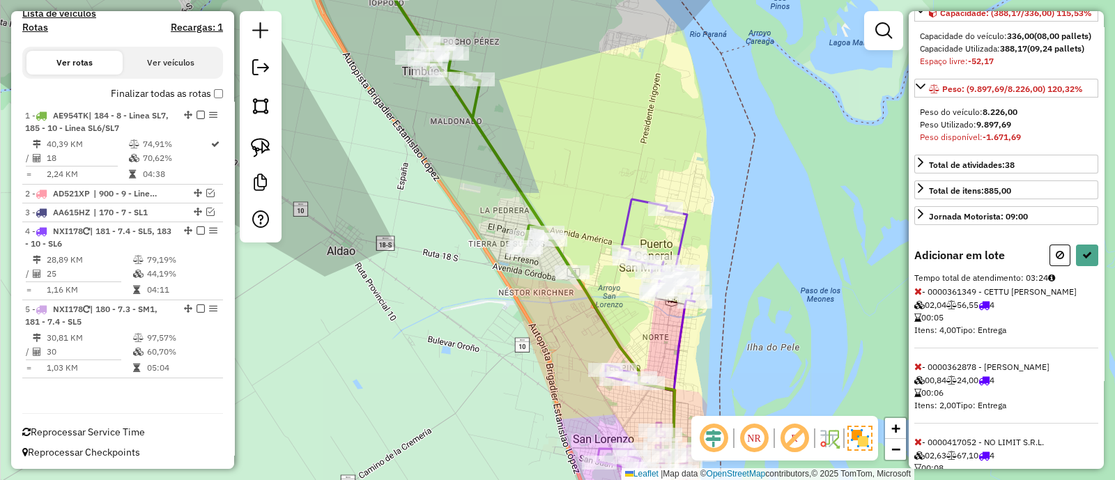
scroll to position [174, 0]
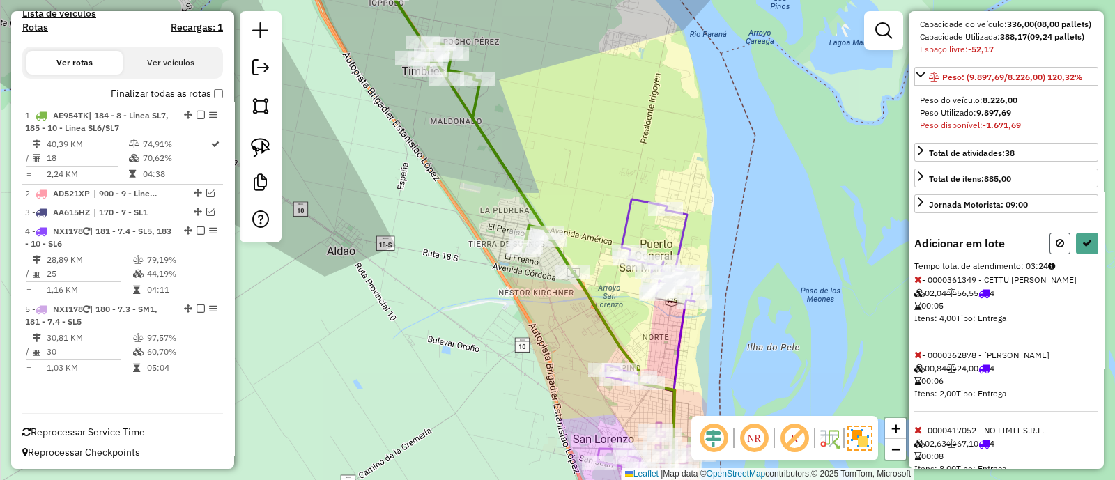
click at [1052, 254] on button at bounding box center [1059, 244] width 21 height 22
select select "**********"
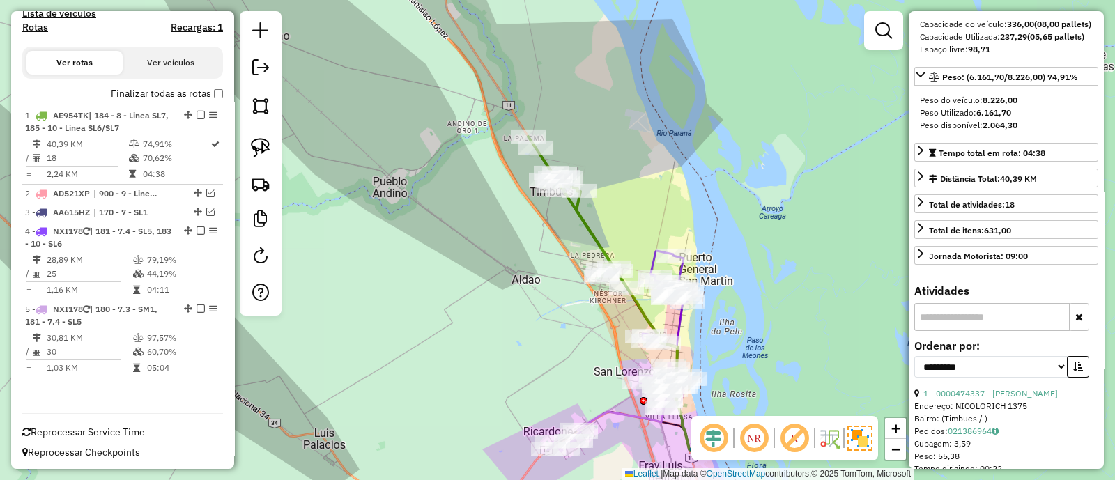
drag, startPoint x: 711, startPoint y: 358, endPoint x: 720, endPoint y: 197, distance: 161.9
click at [720, 200] on div "Janela de atendimento Grade de atendimento Capacidade Transportadoras Veículos …" at bounding box center [557, 240] width 1115 height 480
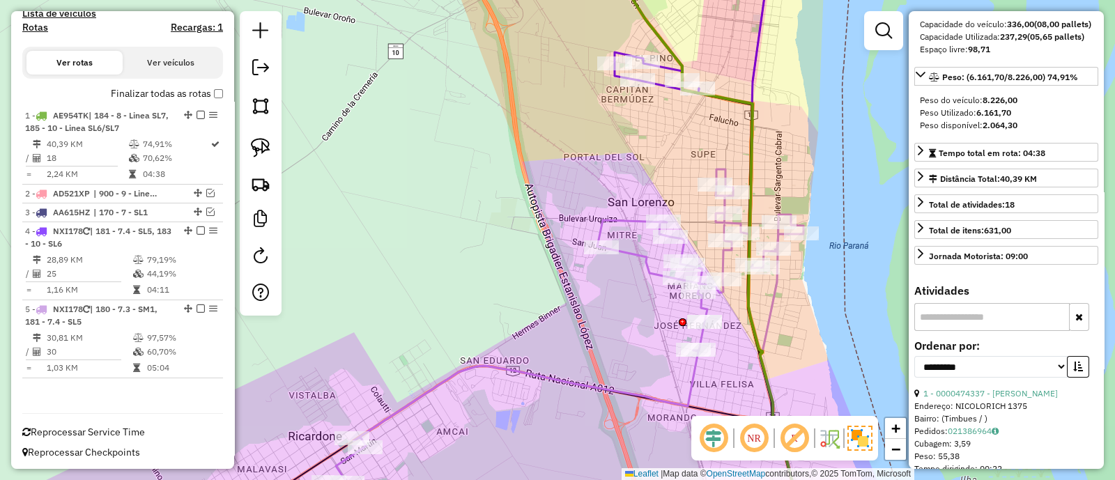
click at [576, 380] on icon at bounding box center [517, 346] width 573 height 355
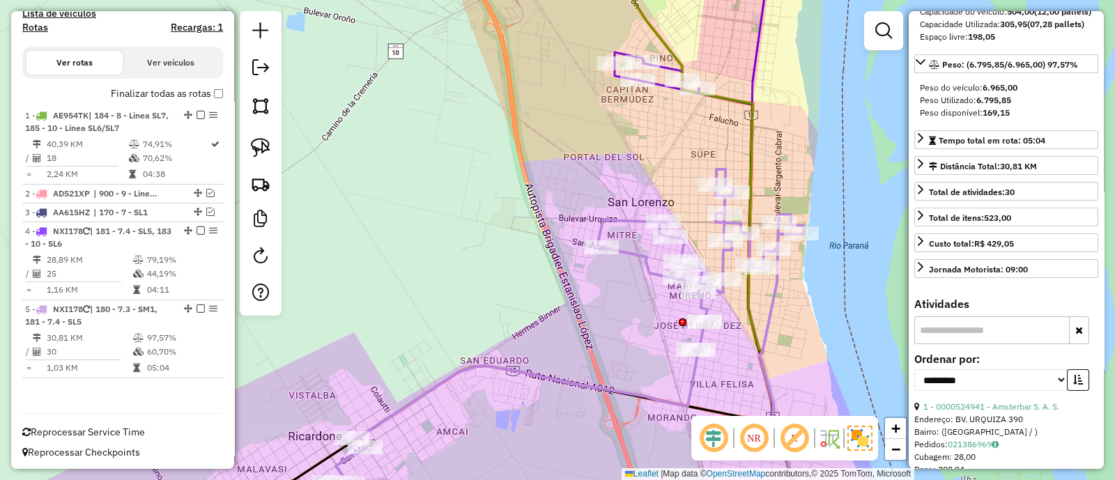
scroll to position [161, 0]
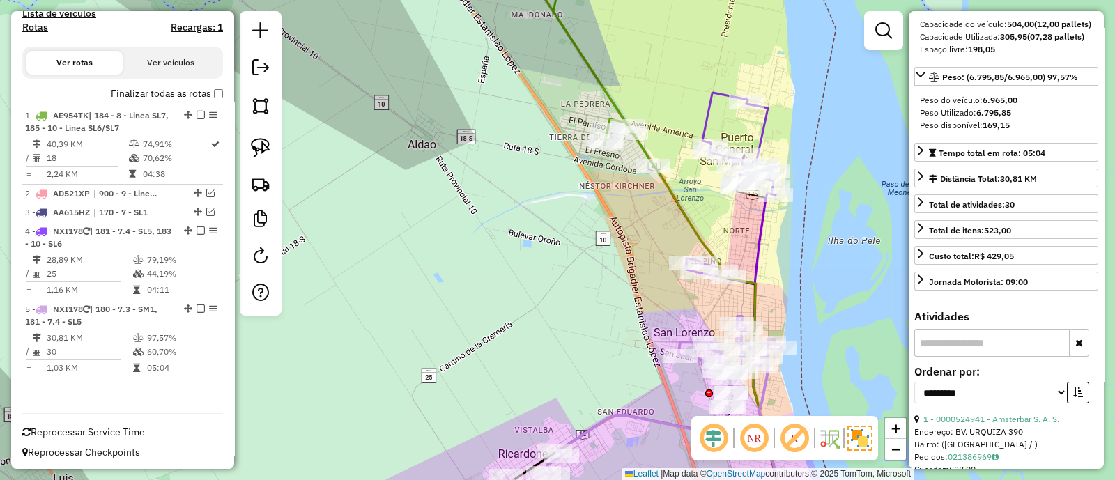
click at [693, 221] on icon at bounding box center [675, 234] width 244 height 521
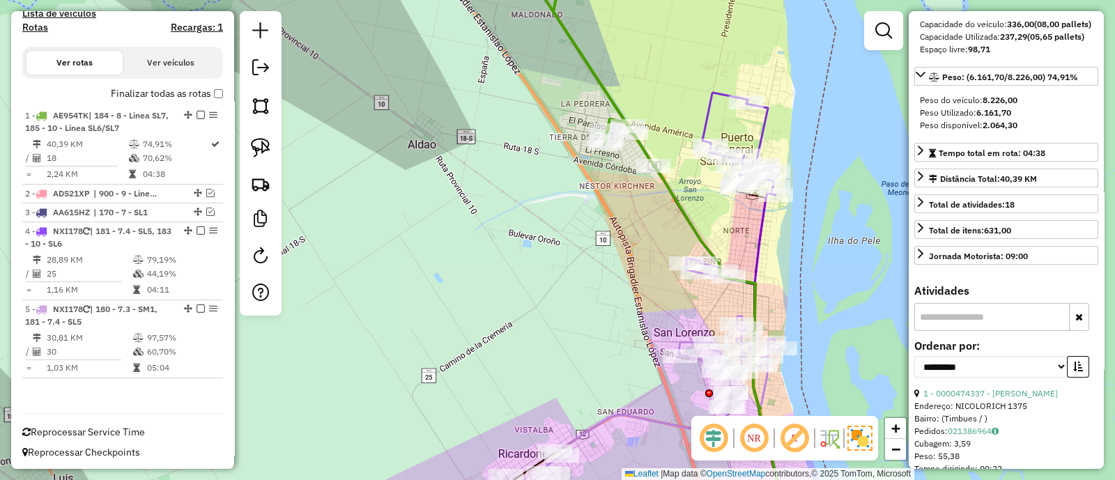
scroll to position [4, 0]
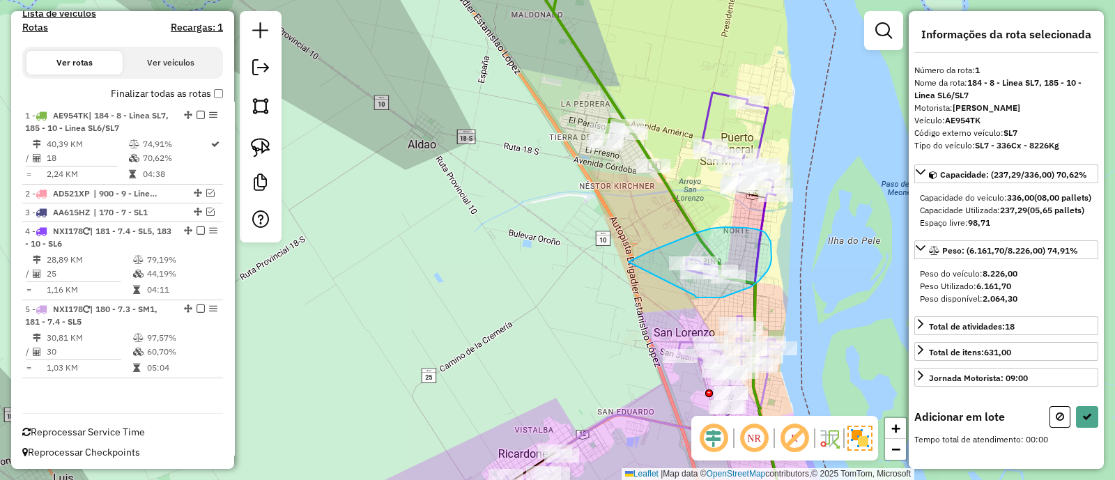
drag, startPoint x: 695, startPoint y: 295, endPoint x: 617, endPoint y: 268, distance: 83.1
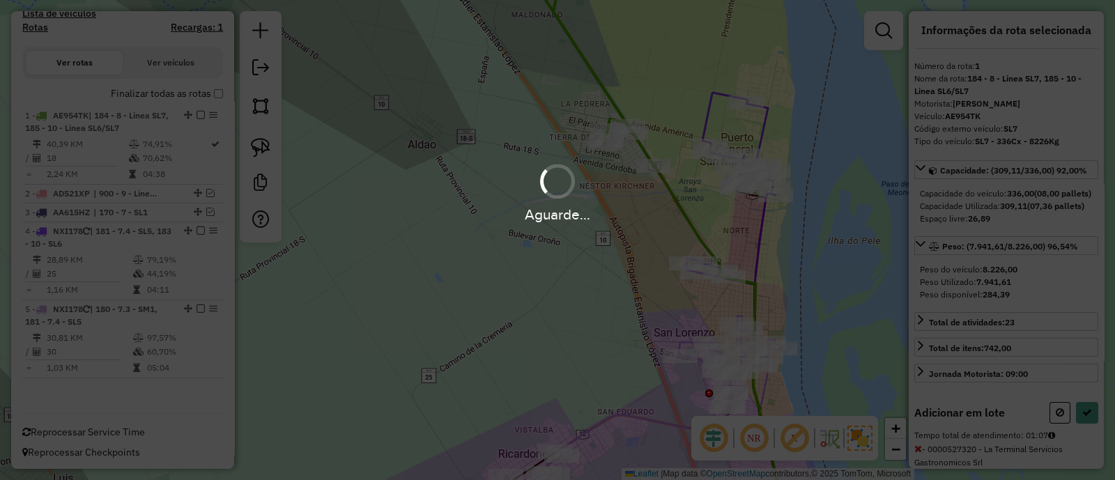
scroll to position [174, 0]
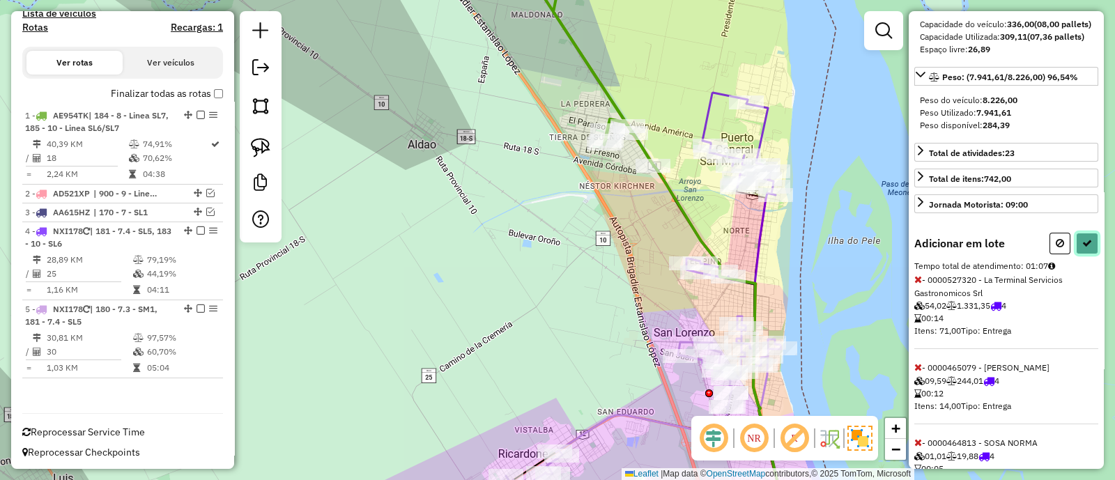
click at [1088, 254] on button at bounding box center [1087, 244] width 22 height 22
select select "**********"
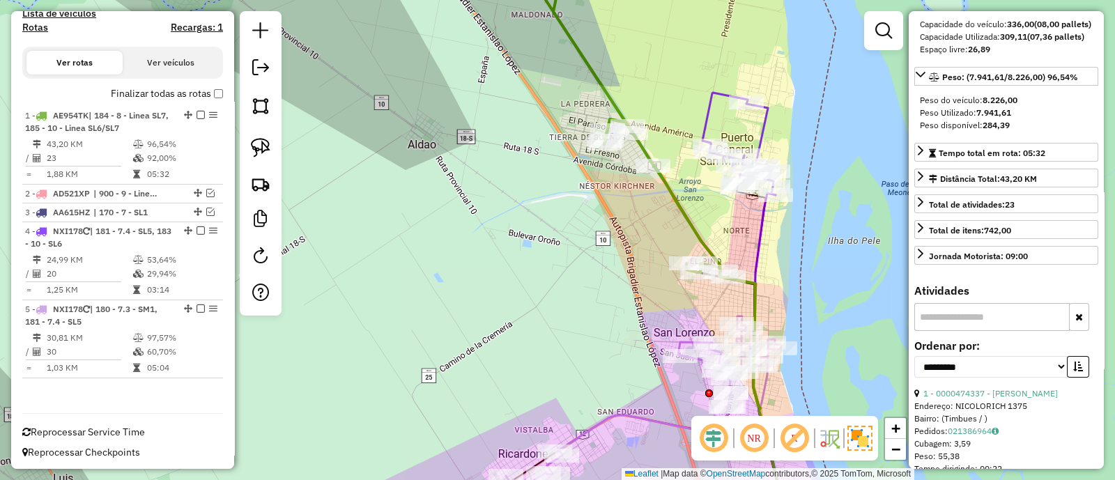
click at [652, 421] on icon at bounding box center [637, 405] width 287 height 178
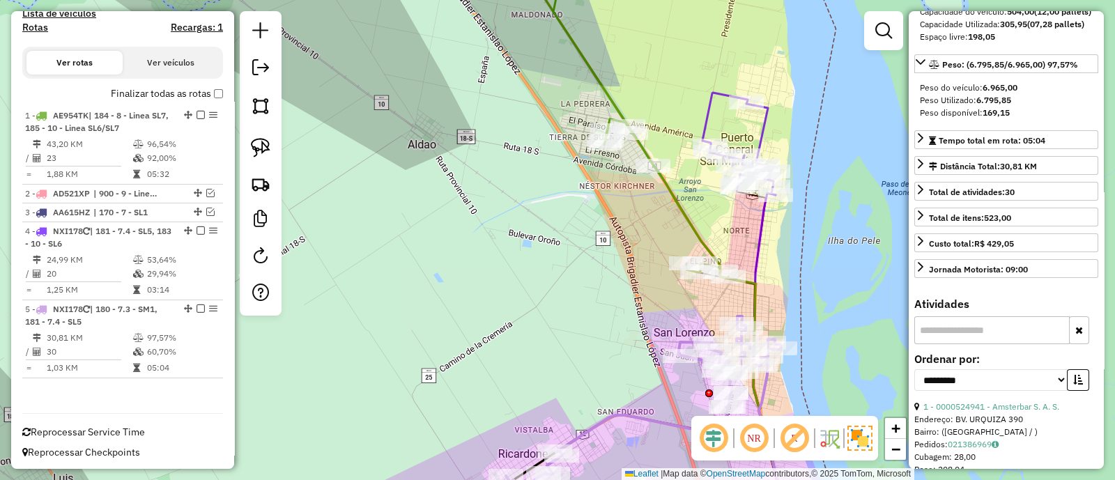
scroll to position [162, 0]
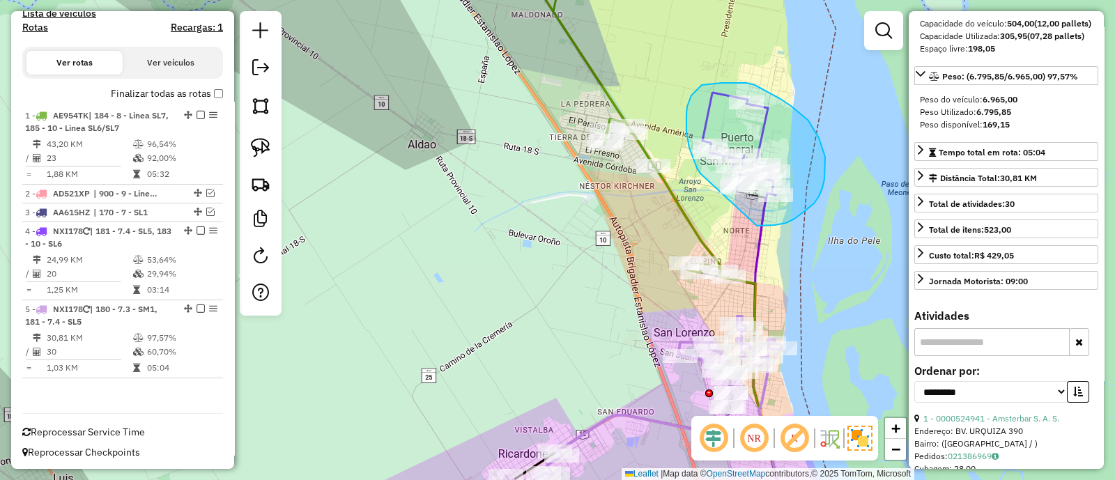
drag, startPoint x: 822, startPoint y: 188, endPoint x: 700, endPoint y: 174, distance: 122.8
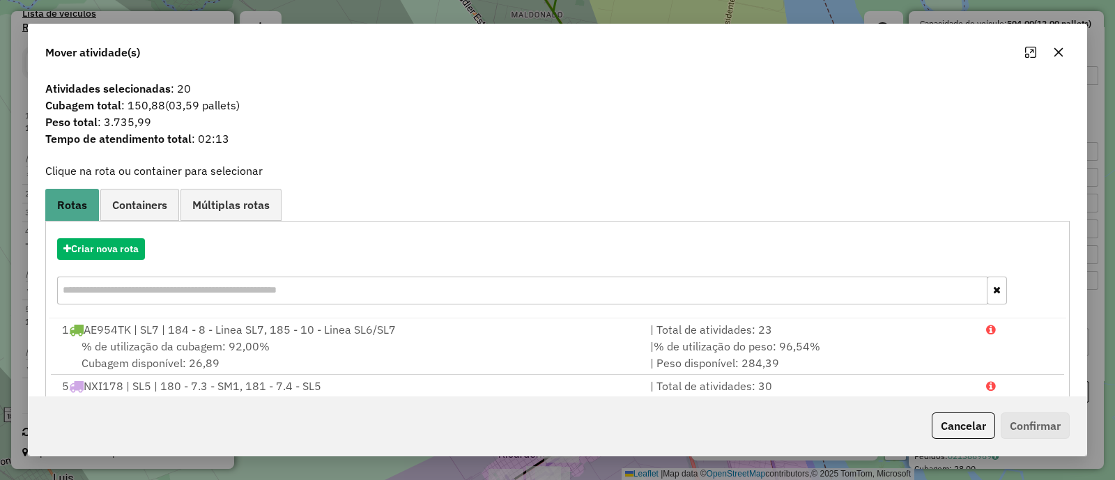
click at [1063, 52] on icon "button" at bounding box center [1058, 52] width 11 height 11
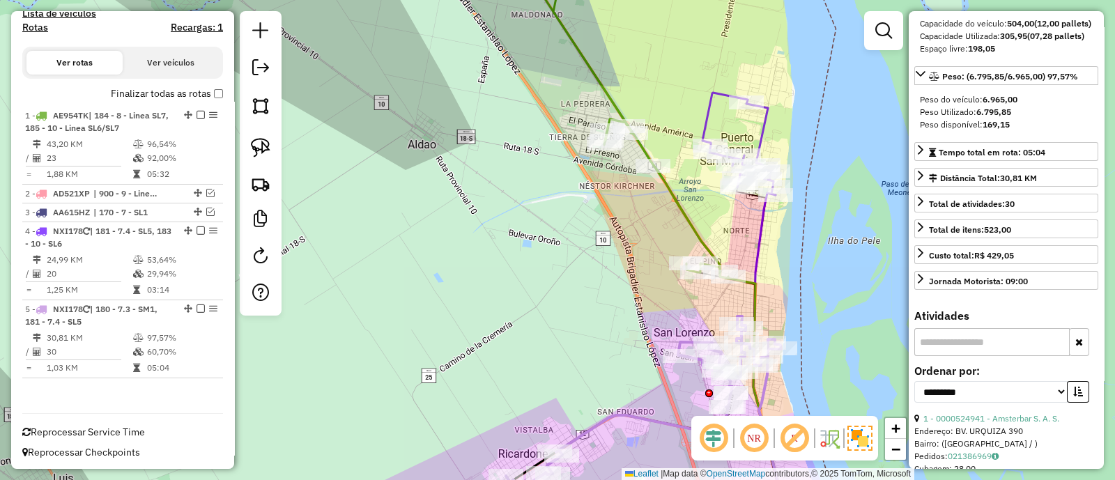
click at [601, 238] on div "Janela de atendimento Grade de atendimento Capacidade Transportadoras Veículos …" at bounding box center [557, 240] width 1115 height 480
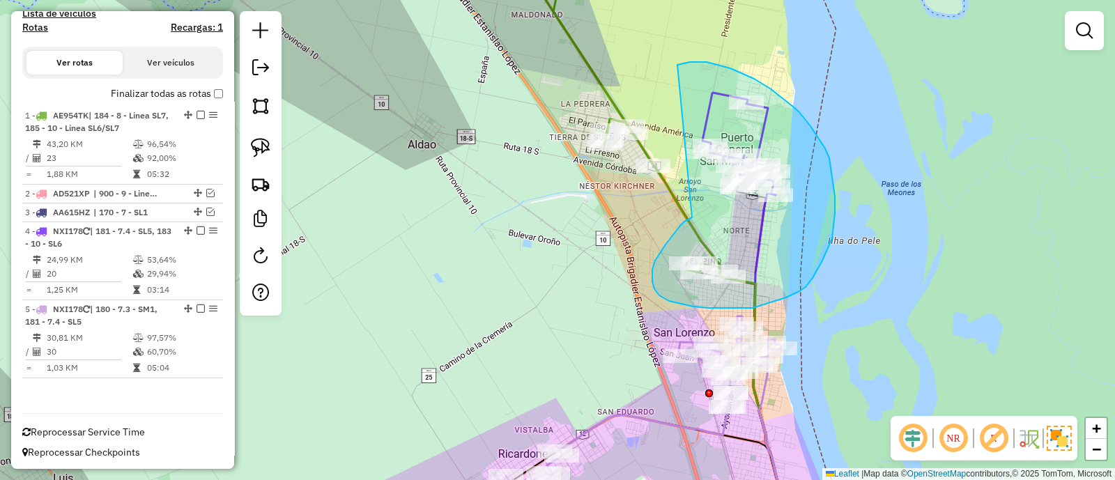
drag, startPoint x: 692, startPoint y: 217, endPoint x: 677, endPoint y: 65, distance: 153.4
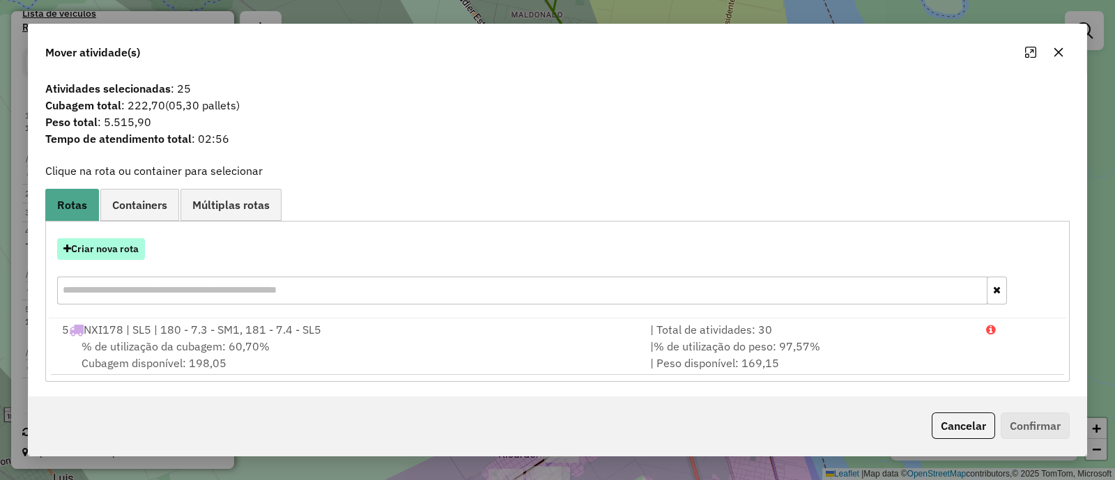
click at [126, 241] on button "Criar nova rota" at bounding box center [101, 249] width 88 height 22
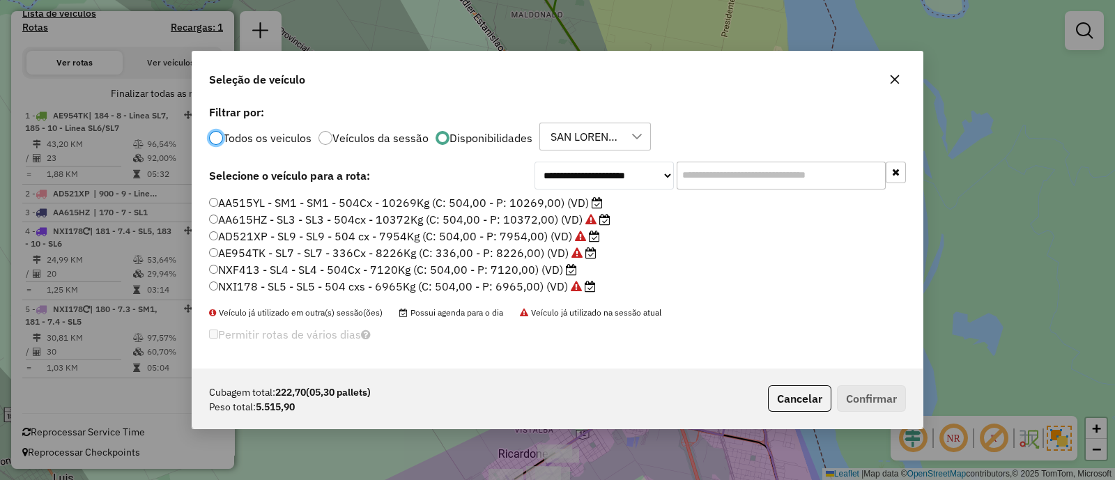
scroll to position [7, 4]
click at [505, 267] on label "NXF413 - SL4 - SL4 - 504Cx - 7120Kg (C: 504,00 - P: 7120,00) (VD)" at bounding box center [392, 269] width 367 height 17
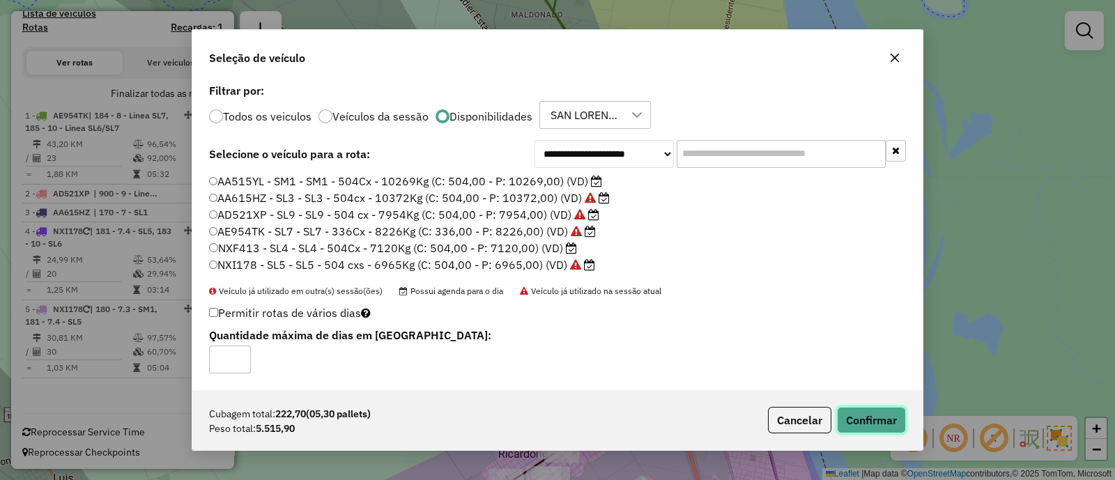
click at [868, 419] on button "Confirmar" at bounding box center [871, 420] width 69 height 26
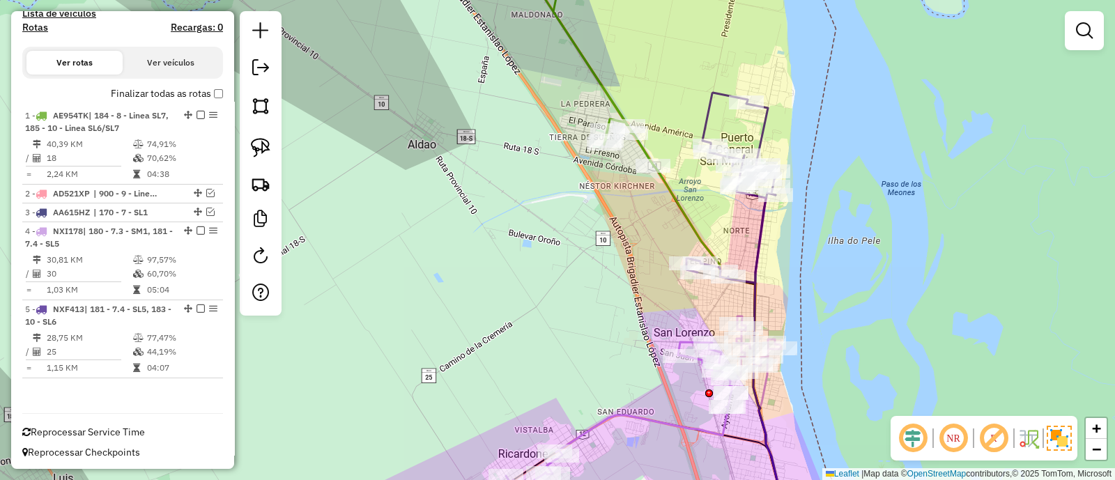
click at [613, 274] on div "Janela de atendimento Grade de atendimento Capacidade Transportadoras Veículos …" at bounding box center [557, 240] width 1115 height 480
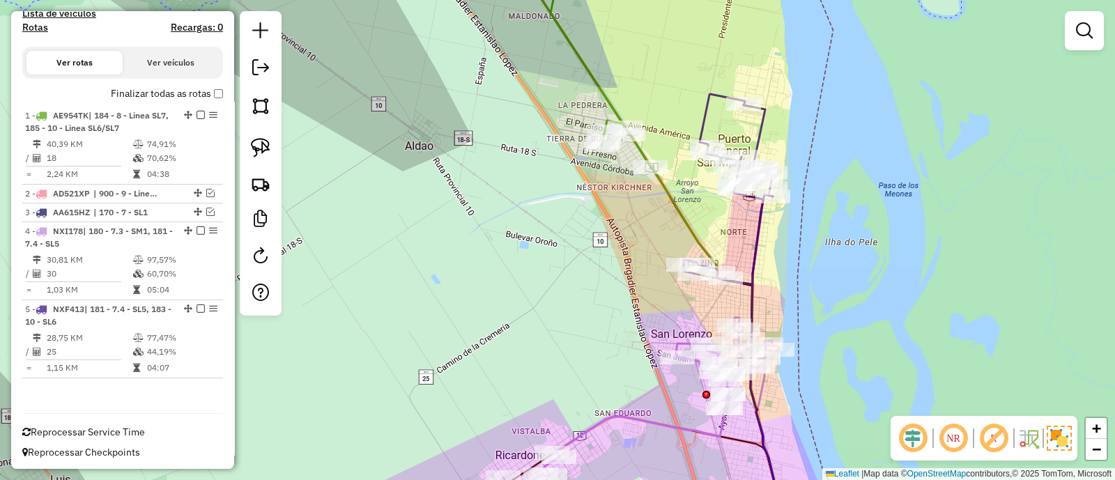
click at [652, 421] on icon at bounding box center [634, 407] width 287 height 178
select select "**********"
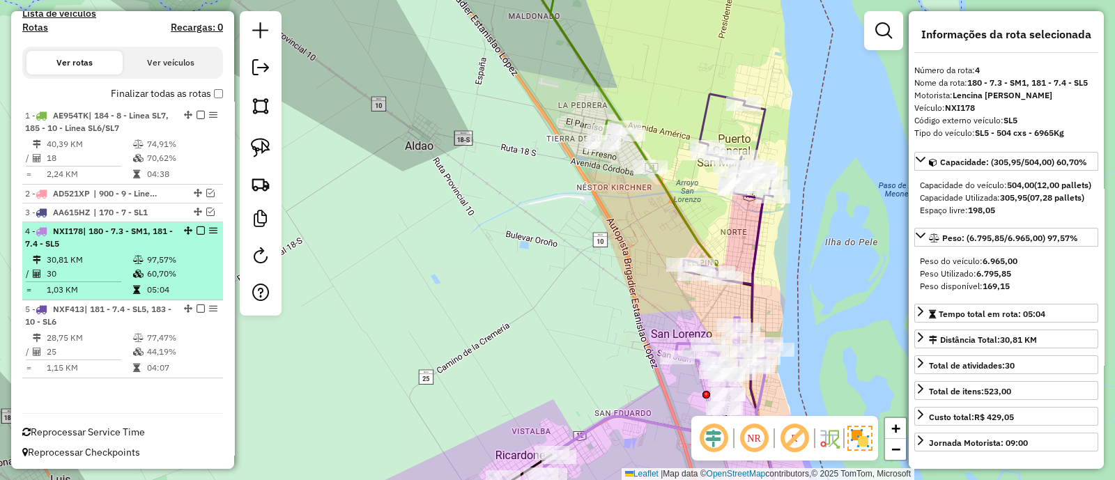
click at [187, 250] on li "4 - NXI178 | 180 - 7.3 - SM1, 181 - 7.4 - SL5 30,81 KM 97,57% / 30 60,70% = 1,0…" at bounding box center [122, 261] width 201 height 78
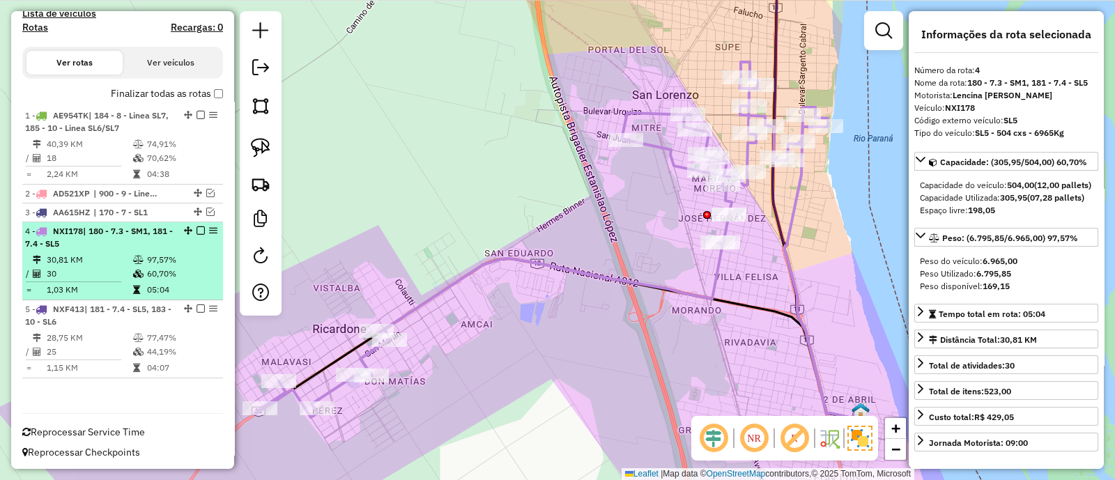
click at [197, 229] on em at bounding box center [201, 230] width 8 height 8
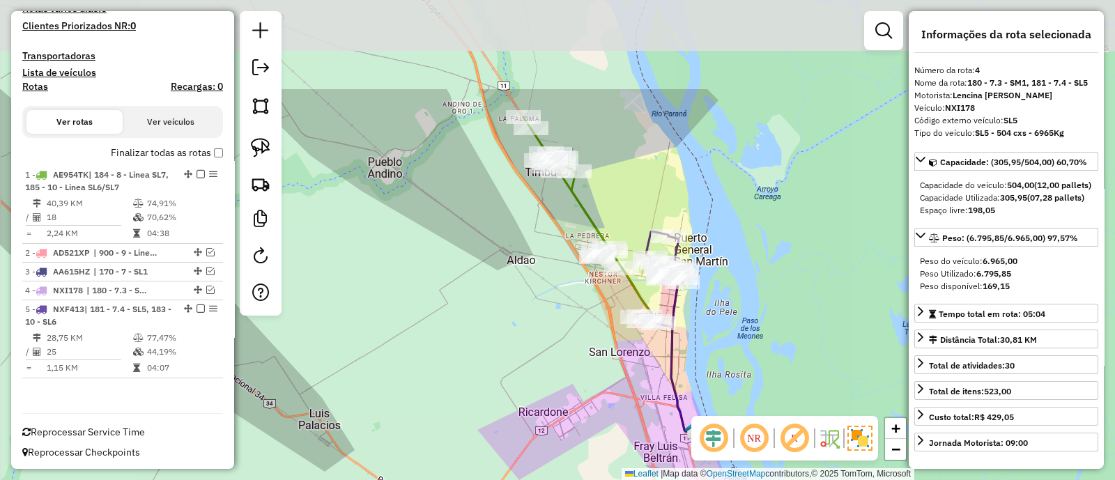
drag, startPoint x: 680, startPoint y: 228, endPoint x: 652, endPoint y: 348, distance: 123.1
click at [652, 348] on div "Janela de atendimento Grade de atendimento Capacidade Transportadoras Veículos …" at bounding box center [557, 240] width 1115 height 480
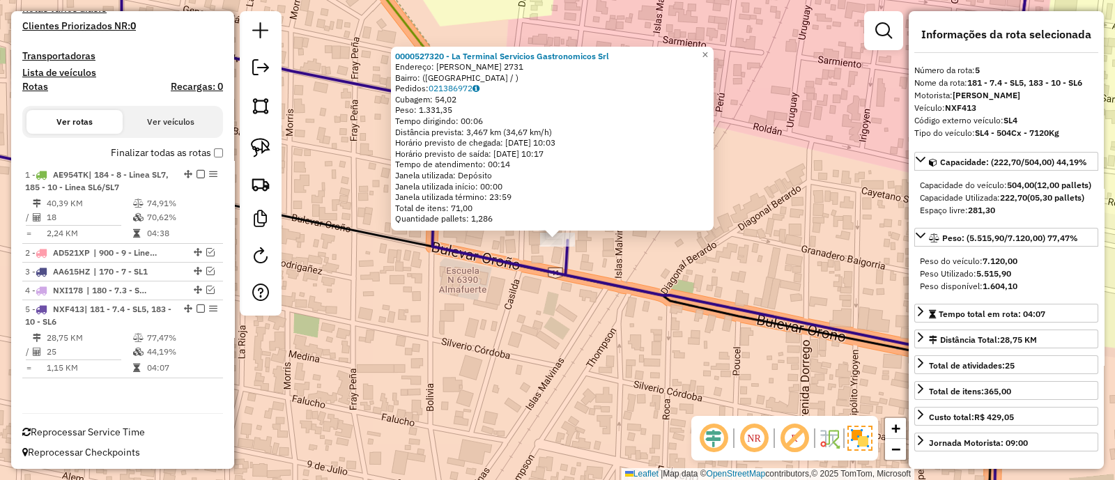
click at [564, 257] on icon at bounding box center [461, 155] width 1139 height 407
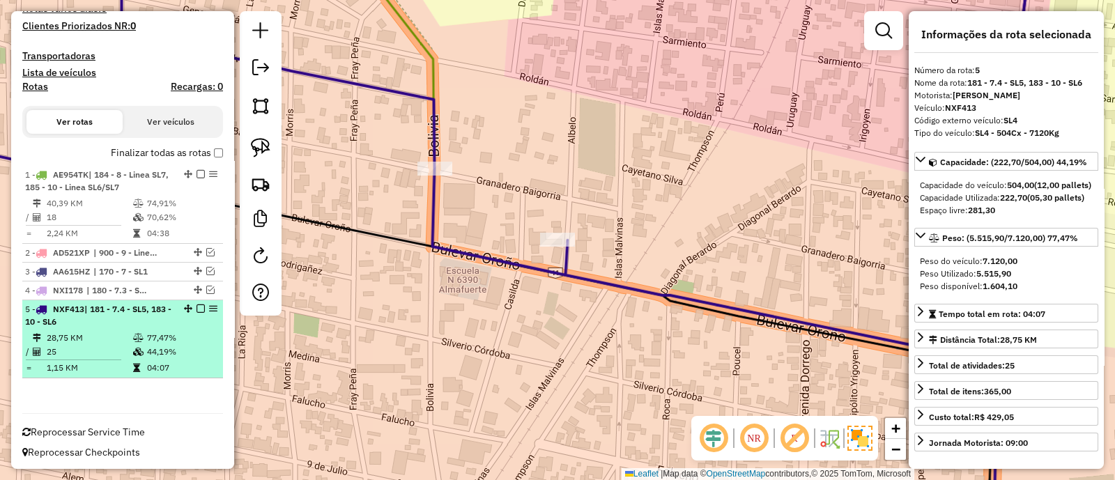
click at [197, 308] on em at bounding box center [201, 309] width 8 height 8
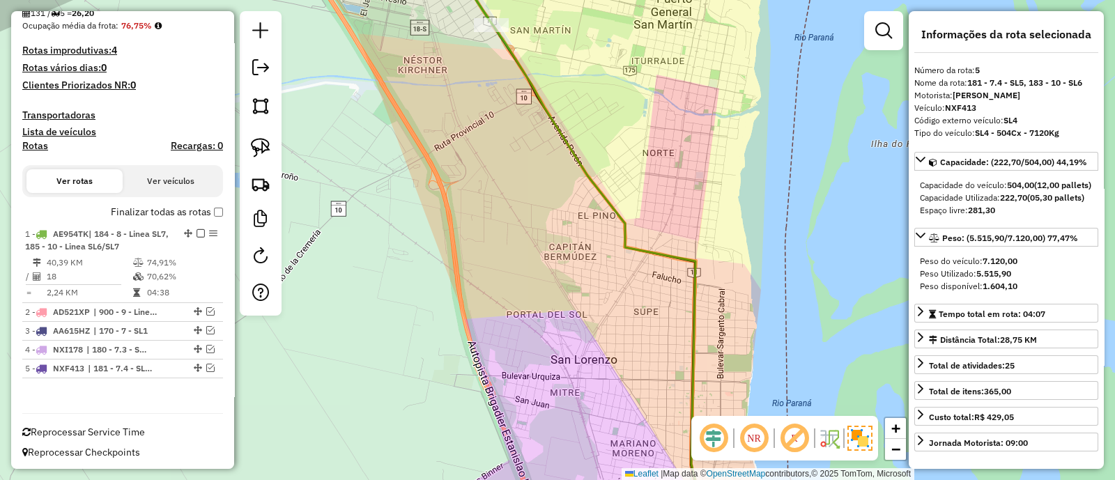
click at [599, 185] on icon at bounding box center [575, 240] width 261 height 576
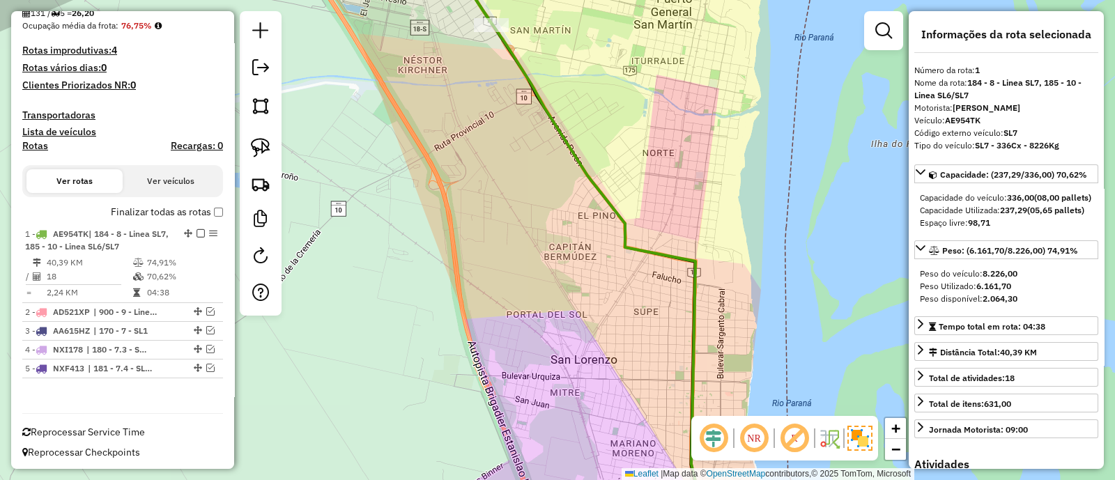
click at [198, 231] on em at bounding box center [201, 233] width 8 height 8
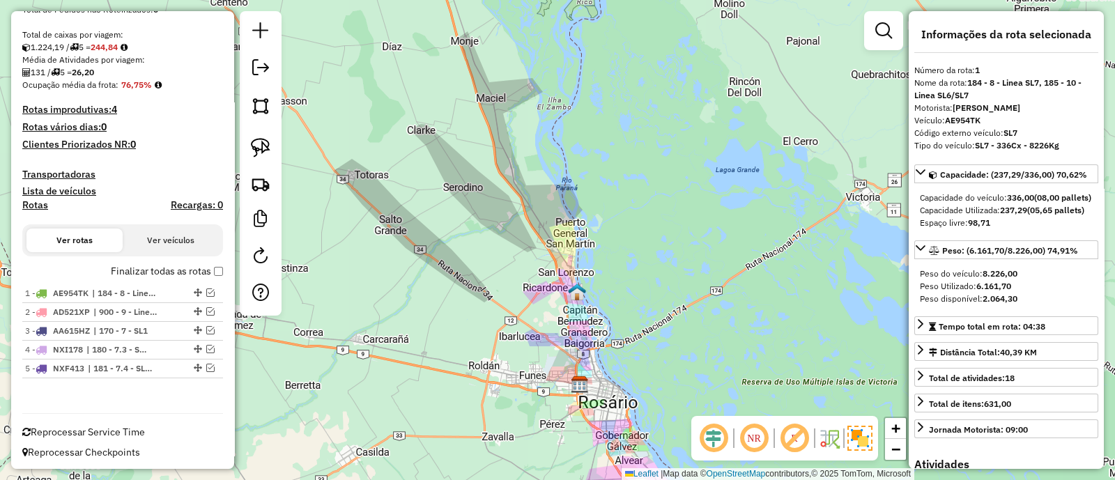
drag, startPoint x: 560, startPoint y: 348, endPoint x: 518, endPoint y: 180, distance: 172.2
click at [519, 181] on div "Janela de atendimento Grade de atendimento Capacidade Transportadoras Veículos …" at bounding box center [557, 240] width 1115 height 480
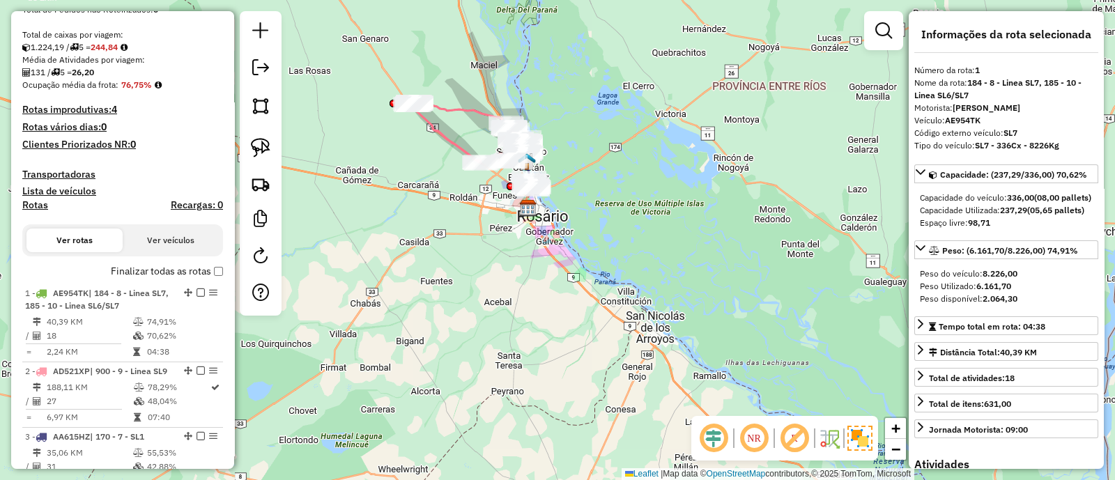
click at [446, 330] on div "Janela de atendimento Grade de atendimento Capacidade Transportadoras Veículos …" at bounding box center [557, 240] width 1115 height 480
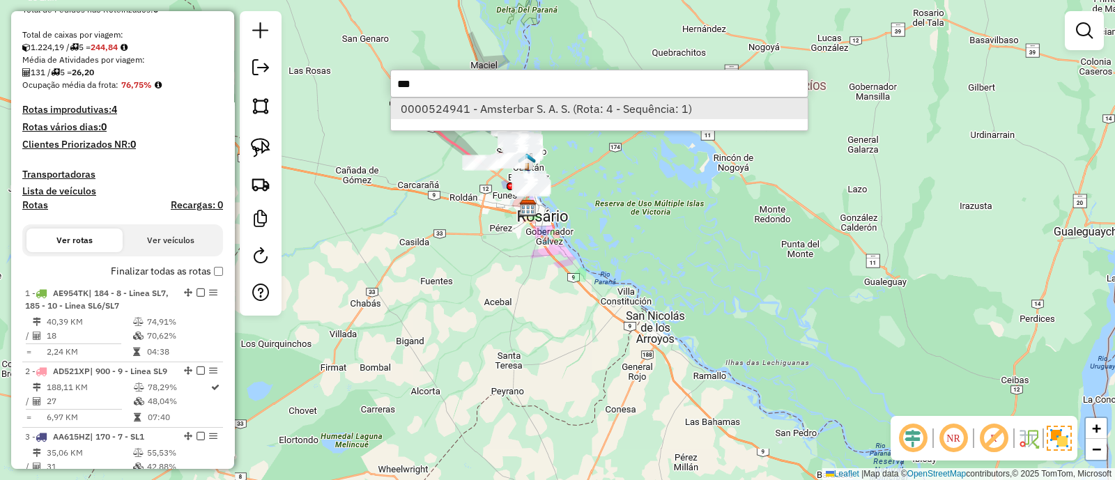
type input "***"
click at [460, 111] on li "0000524941 - Amsterbar S. A. S. (Rota: 4 - Sequência: 1)" at bounding box center [599, 108] width 417 height 21
select select "**********"
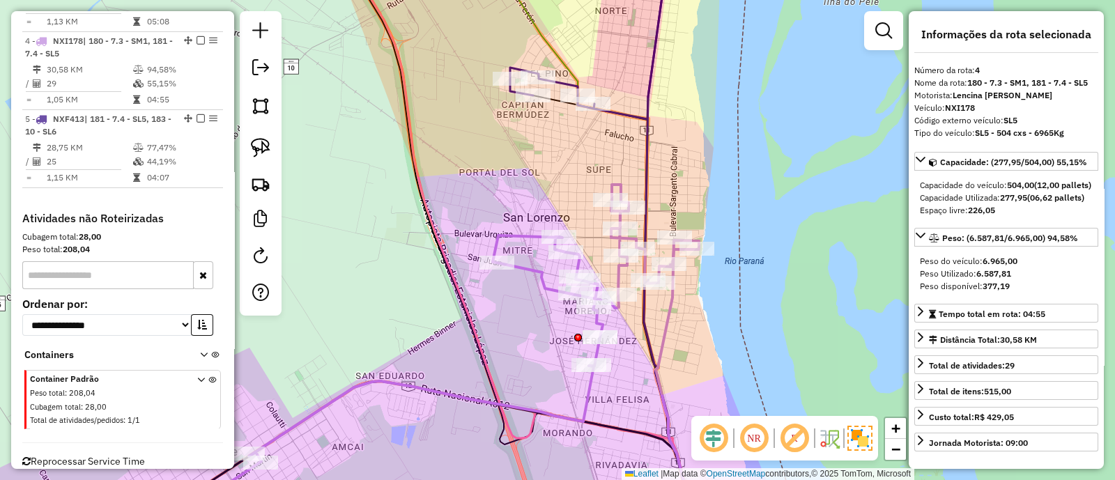
scroll to position [756, 0]
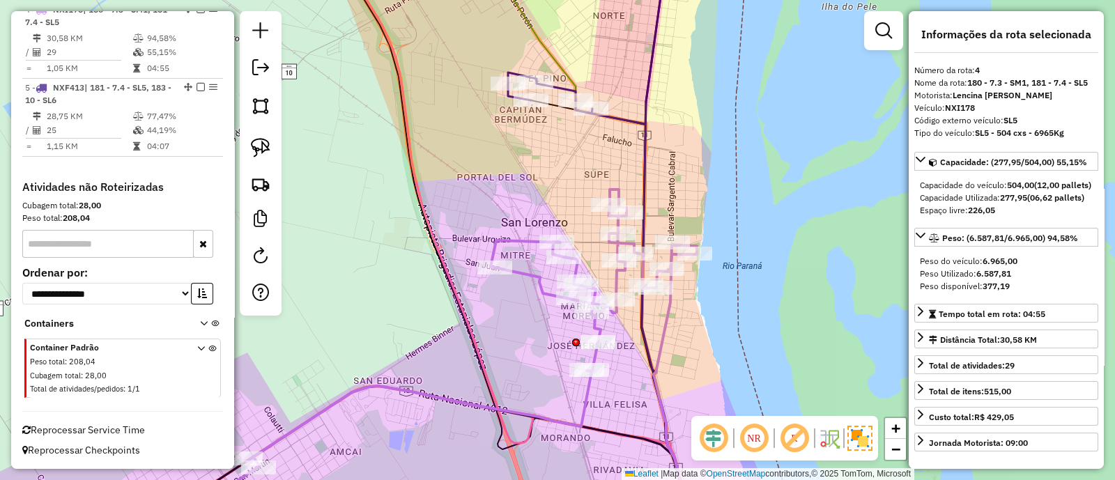
drag, startPoint x: 771, startPoint y: 116, endPoint x: 755, endPoint y: 162, distance: 48.3
click at [755, 162] on div "Janela de atendimento Grade de atendimento Capacidade Transportadoras Veículos …" at bounding box center [557, 240] width 1115 height 480
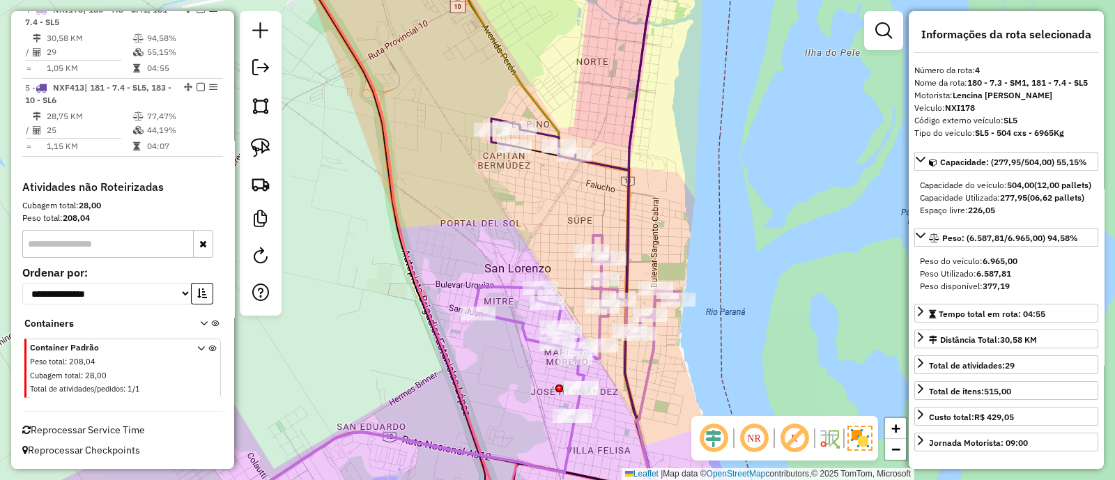
click at [635, 114] on icon at bounding box center [580, 61] width 178 height 218
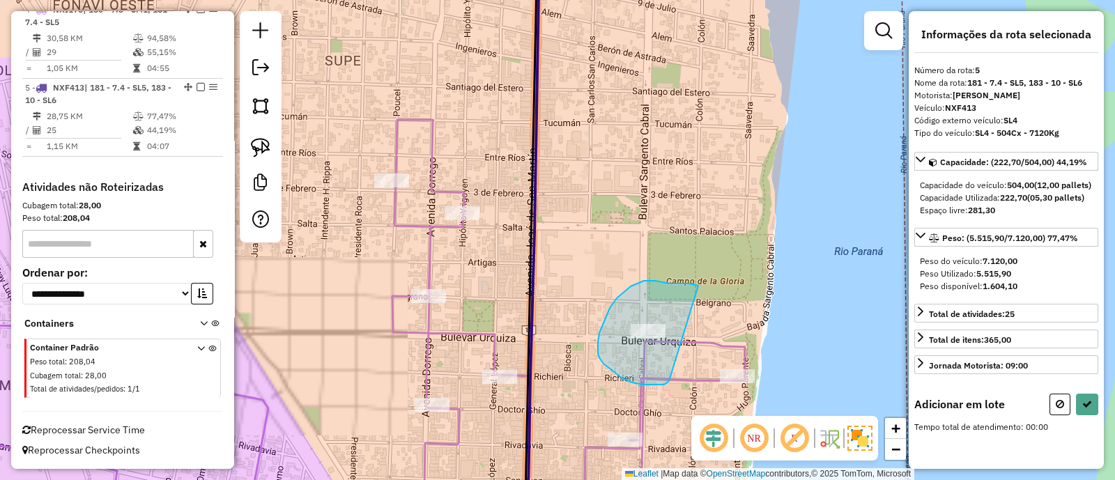
drag, startPoint x: 689, startPoint y: 284, endPoint x: 669, endPoint y: 381, distance: 99.6
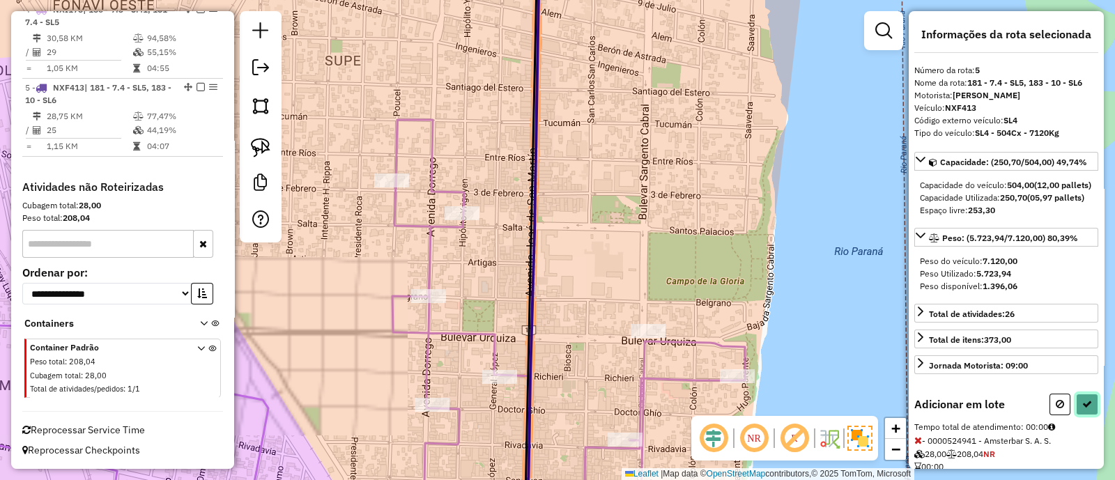
click at [1091, 415] on button at bounding box center [1087, 405] width 22 height 22
select select "**********"
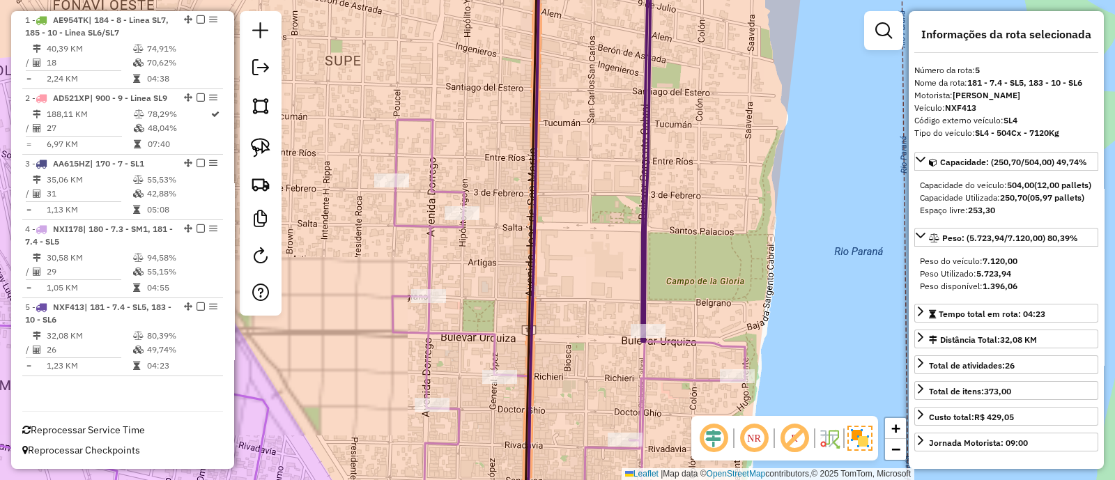
scroll to position [546, 0]
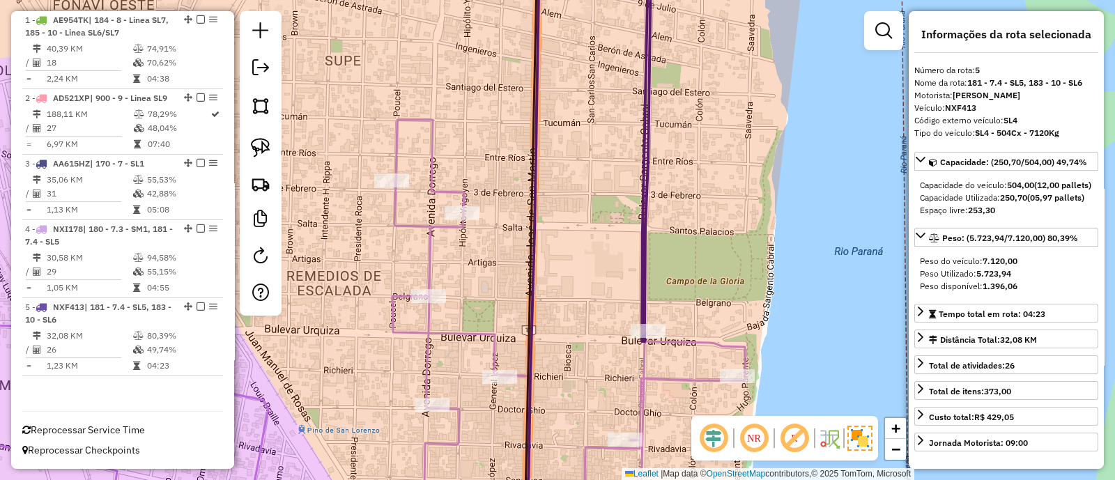
click at [607, 341] on div "Janela de atendimento Grade de atendimento Capacidade Transportadoras Veículos …" at bounding box center [557, 240] width 1115 height 480
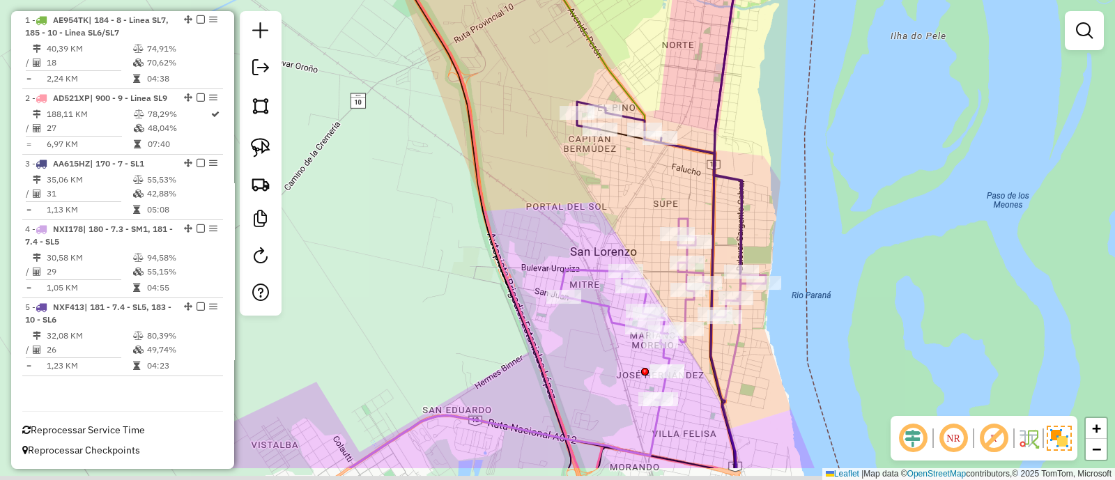
drag, startPoint x: 773, startPoint y: 409, endPoint x: 752, endPoint y: 291, distance: 120.4
click at [754, 307] on div "Janela de atendimento Grade de atendimento Capacidade Transportadoras Veículos …" at bounding box center [557, 240] width 1115 height 480
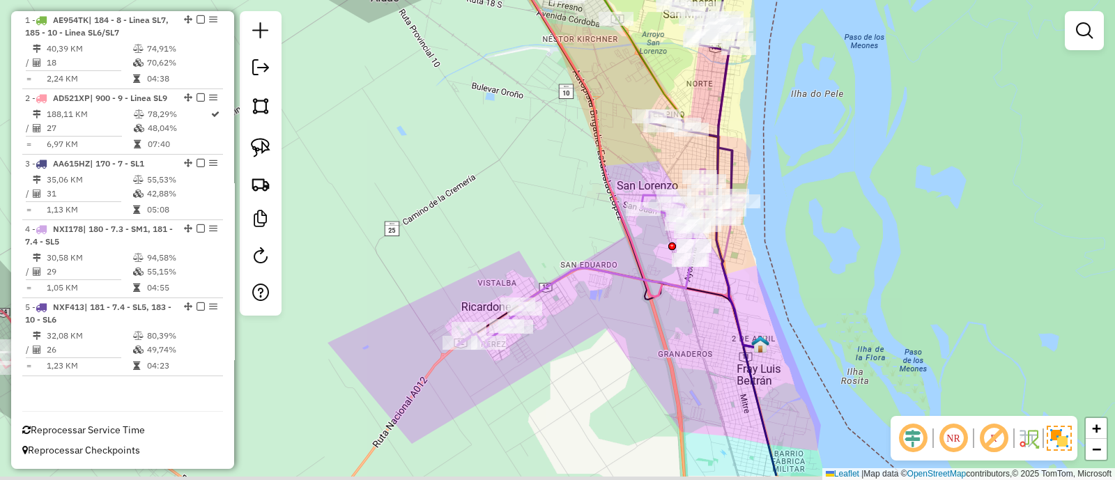
drag, startPoint x: 767, startPoint y: 337, endPoint x: 757, endPoint y: 266, distance: 71.0
click at [756, 275] on div "Janela de atendimento Grade de atendimento Capacidade Transportadoras Veículos …" at bounding box center [557, 240] width 1115 height 480
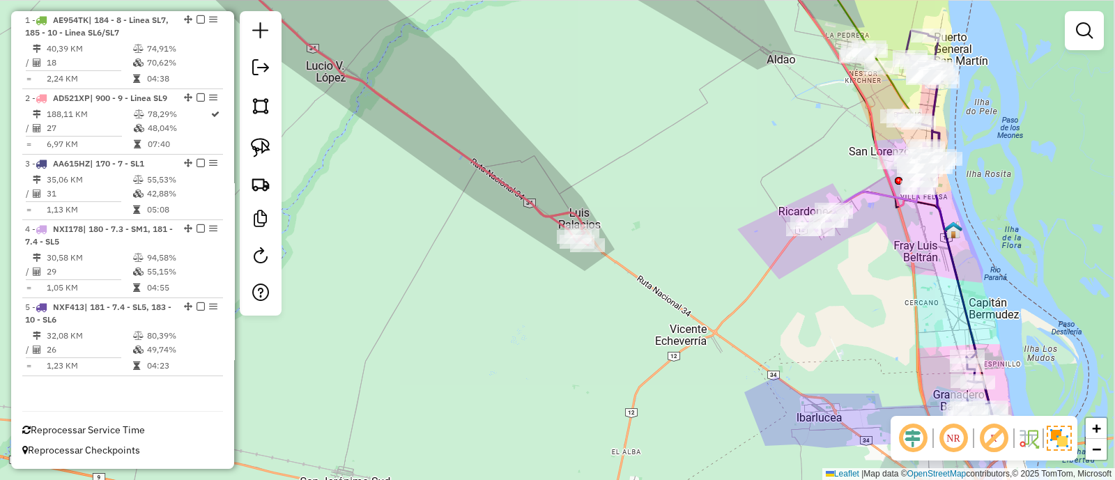
drag, startPoint x: 742, startPoint y: 282, endPoint x: 668, endPoint y: 295, distance: 75.7
click at [668, 295] on div "Janela de atendimento Grade de atendimento Capacidade Transportadoras Veículos …" at bounding box center [557, 240] width 1115 height 480
